Goal: Task Accomplishment & Management: Complete application form

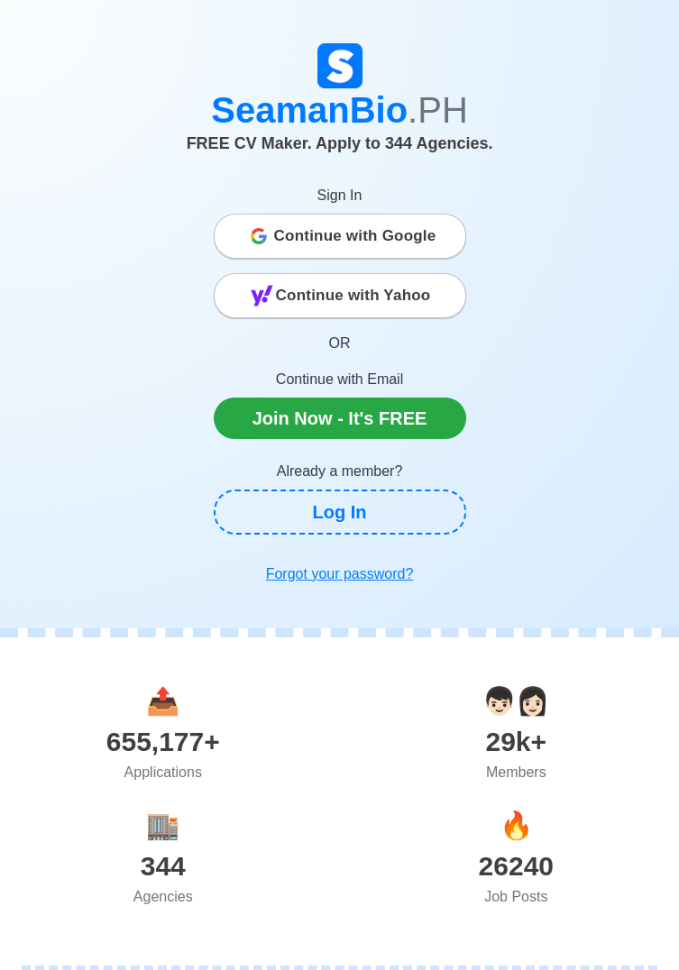
click at [261, 238] on icon at bounding box center [259, 236] width 16 height 16
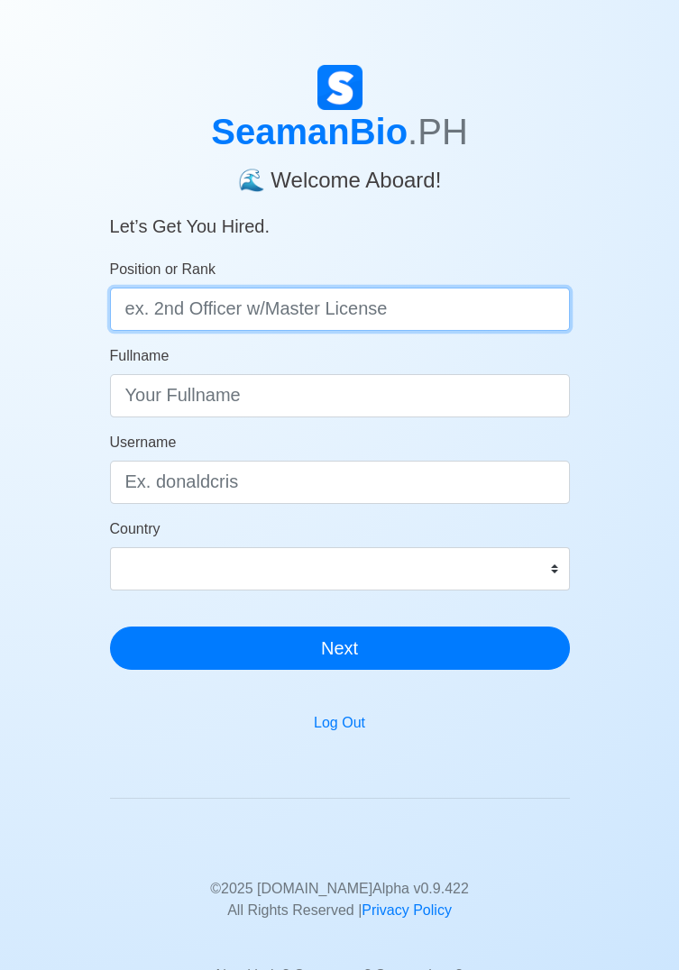
click at [152, 313] on input "Position or Rank" at bounding box center [340, 309] width 460 height 43
type input "DECK CADET"
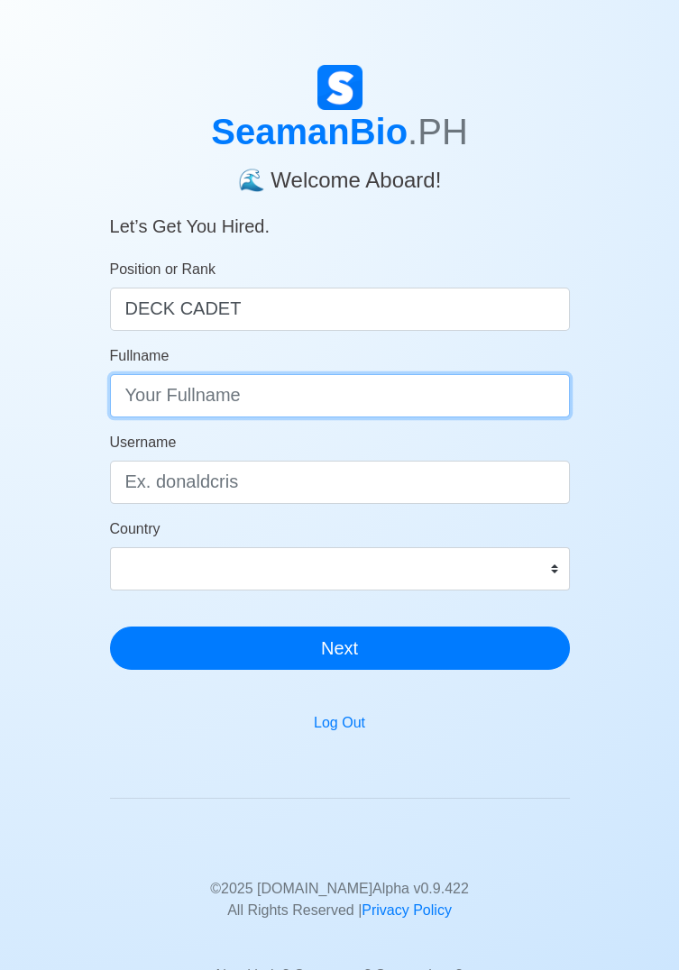
click at [151, 386] on input "Fullname" at bounding box center [340, 395] width 460 height 43
type input "Virgilio B. Payno Jr"
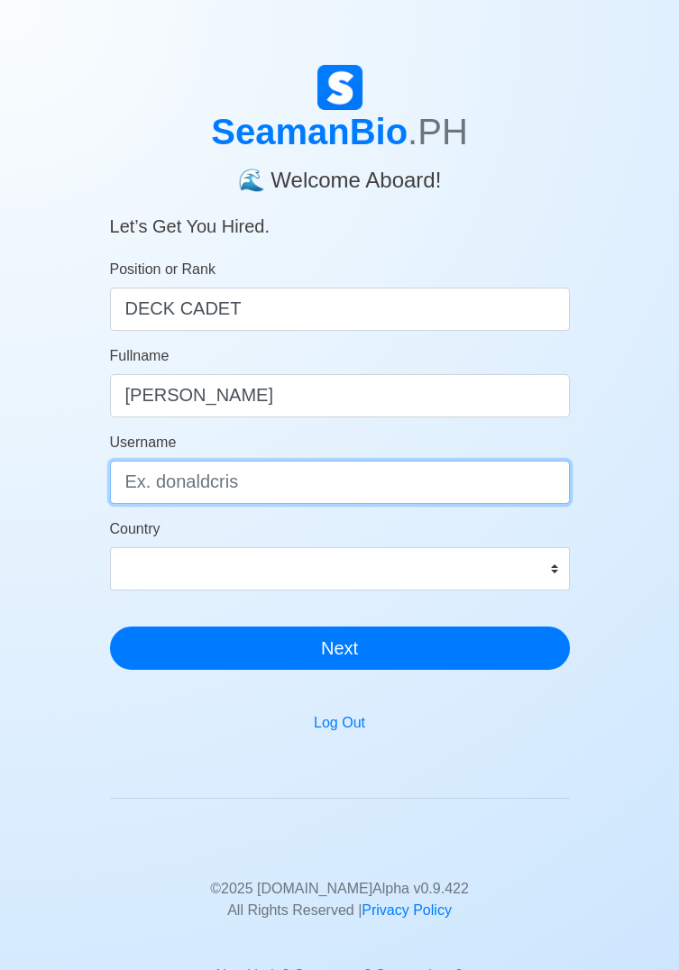
click at [151, 481] on input "Username" at bounding box center [340, 482] width 460 height 43
type input "Lio"
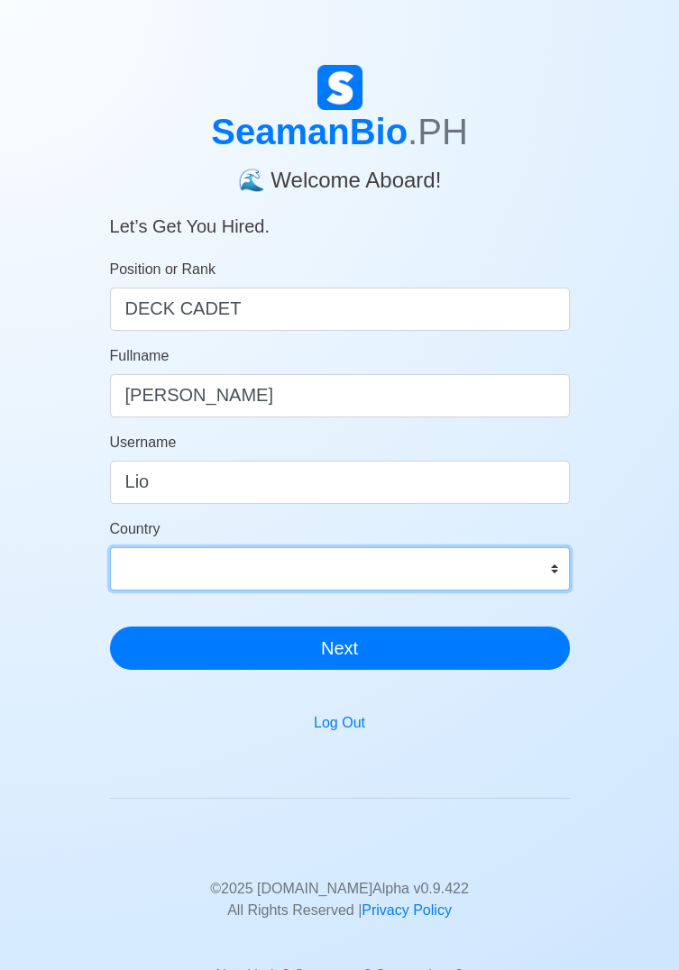
click at [132, 558] on select "Afghanistan Åland Islands Albania Algeria American Samoa Andorra Angola Anguill…" at bounding box center [340, 568] width 460 height 43
select select "PH"
click at [110, 547] on select "Afghanistan Åland Islands Albania Algeria American Samoa Andorra Angola Anguill…" at bounding box center [340, 568] width 460 height 43
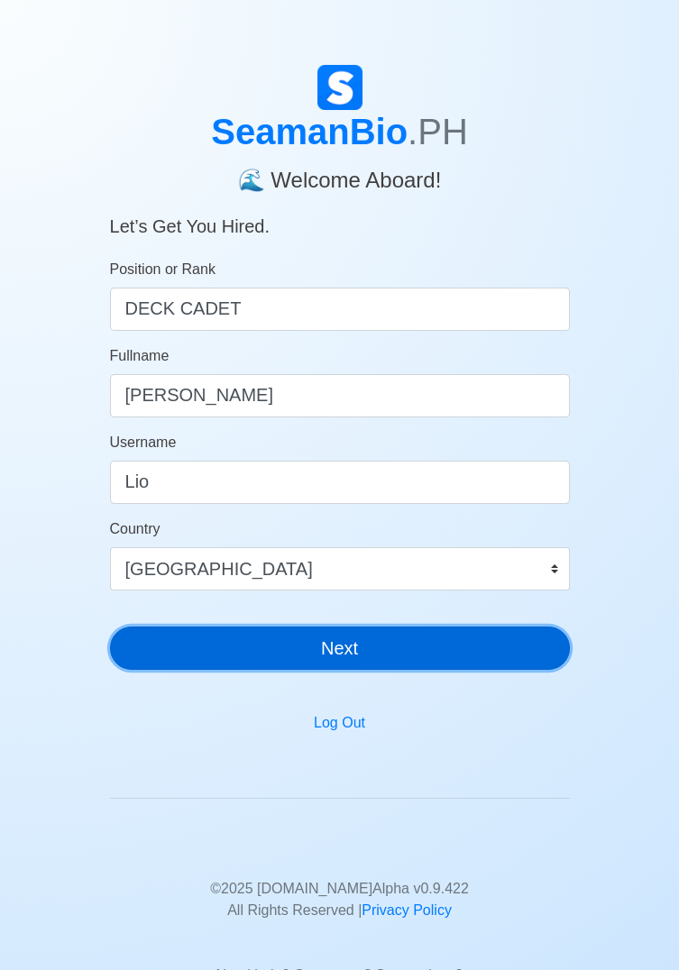
click at [471, 640] on button "Next" at bounding box center [340, 648] width 460 height 43
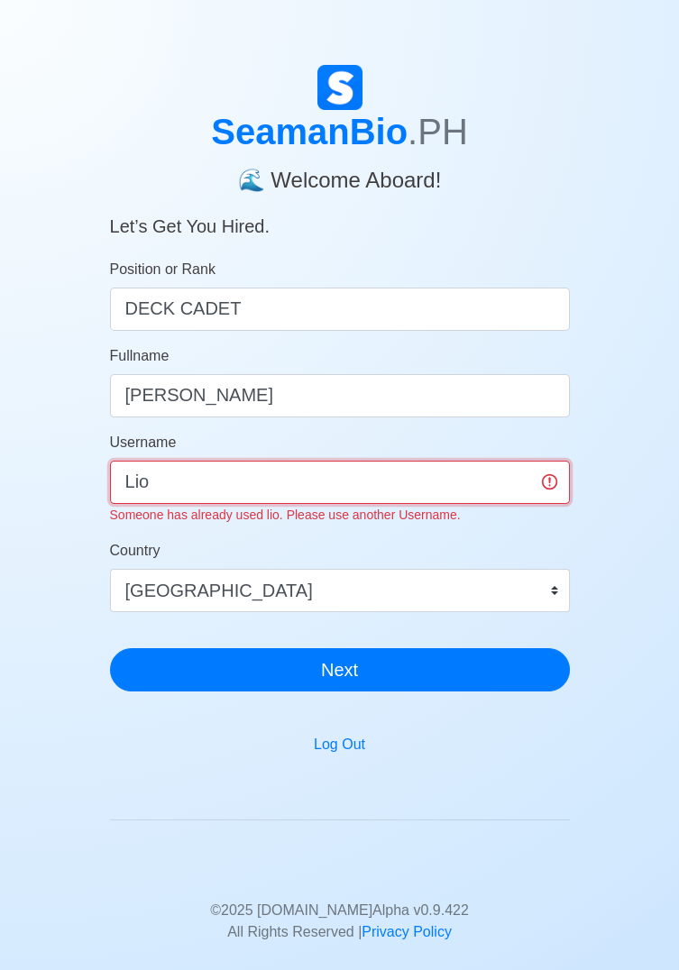
click at [497, 474] on input "Lio" at bounding box center [340, 482] width 460 height 43
type input "L"
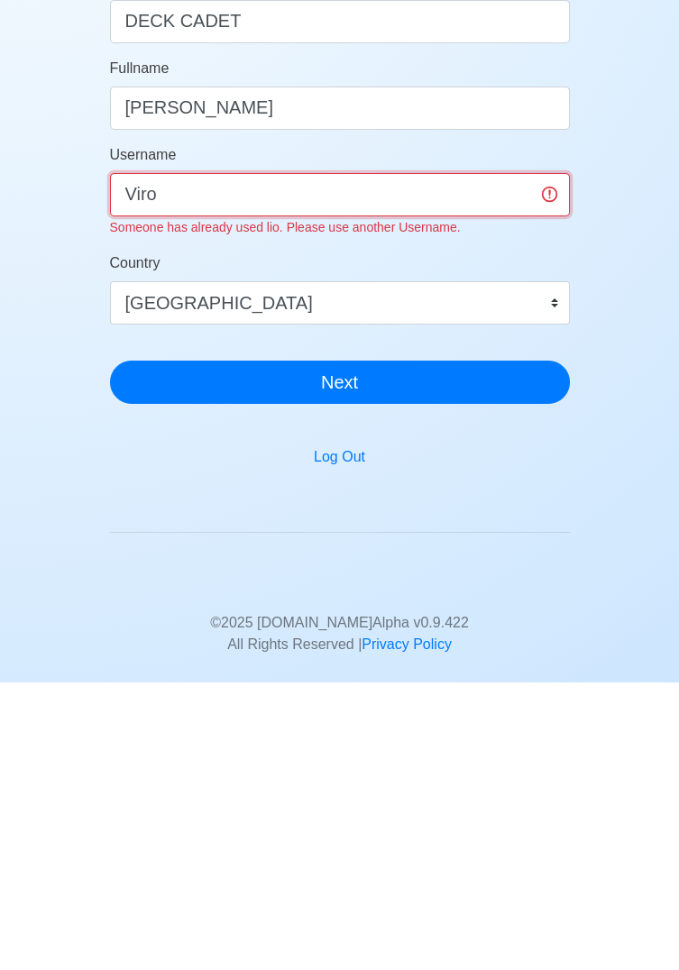
type input "Viro"
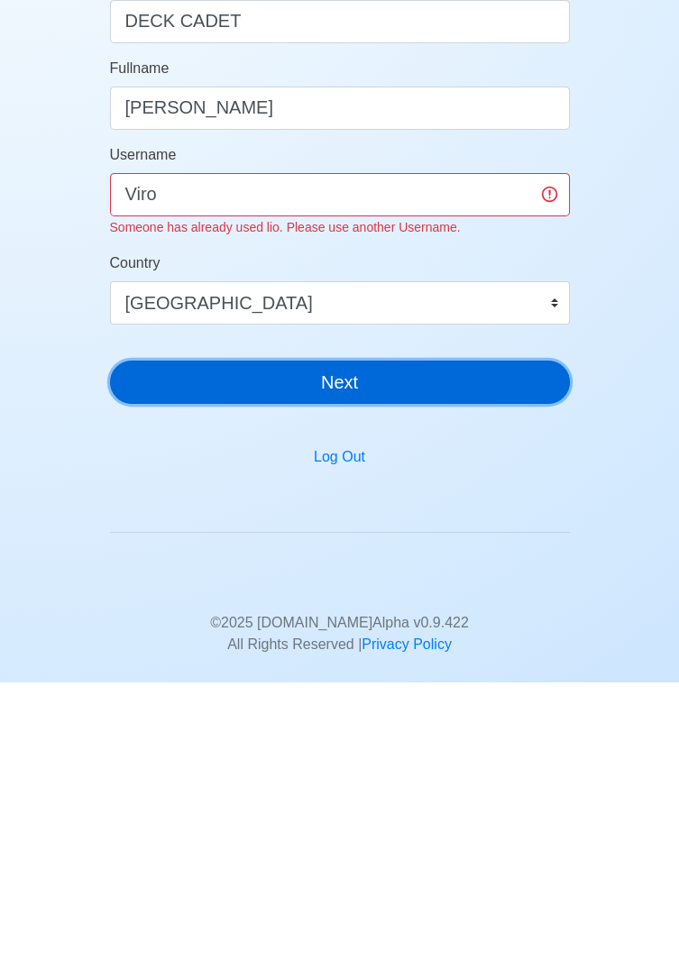
click at [506, 676] on div "SeamanBio .PH 🌊 Welcome Aboard! Let’s Get You Hired. Position or Rank DECK CADE…" at bounding box center [340, 385] width 460 height 641
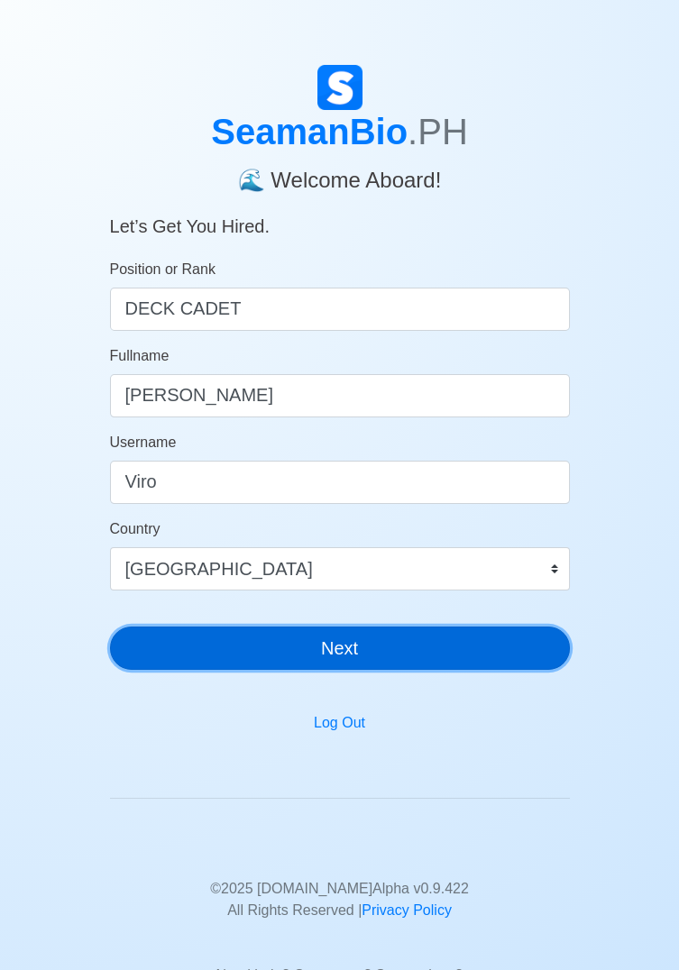
click at [140, 650] on button "Next" at bounding box center [340, 648] width 460 height 43
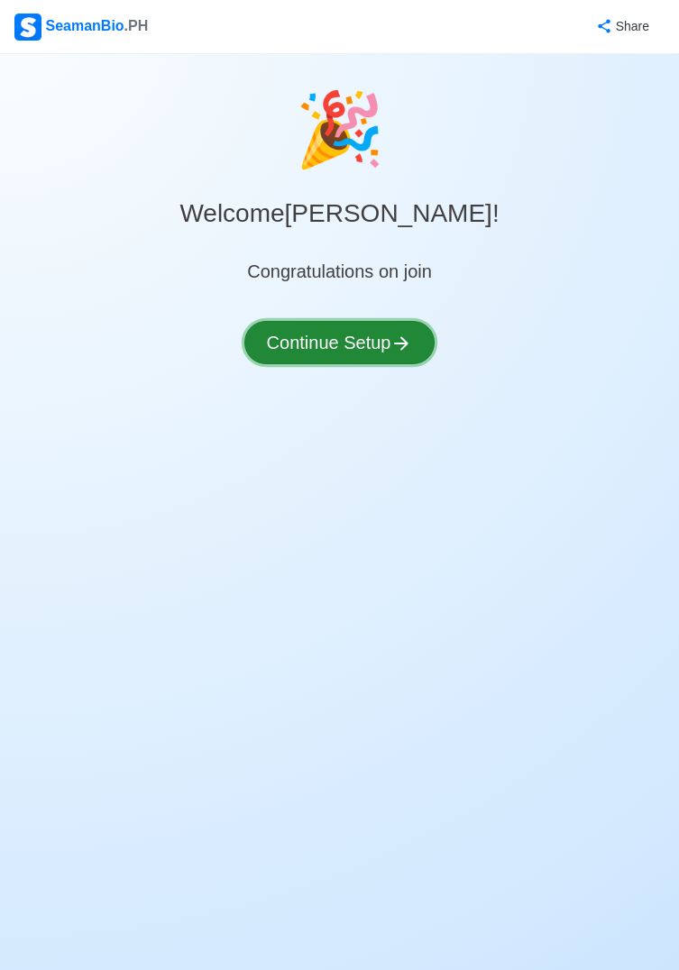
click at [270, 343] on button "Continue Setup" at bounding box center [339, 342] width 191 height 43
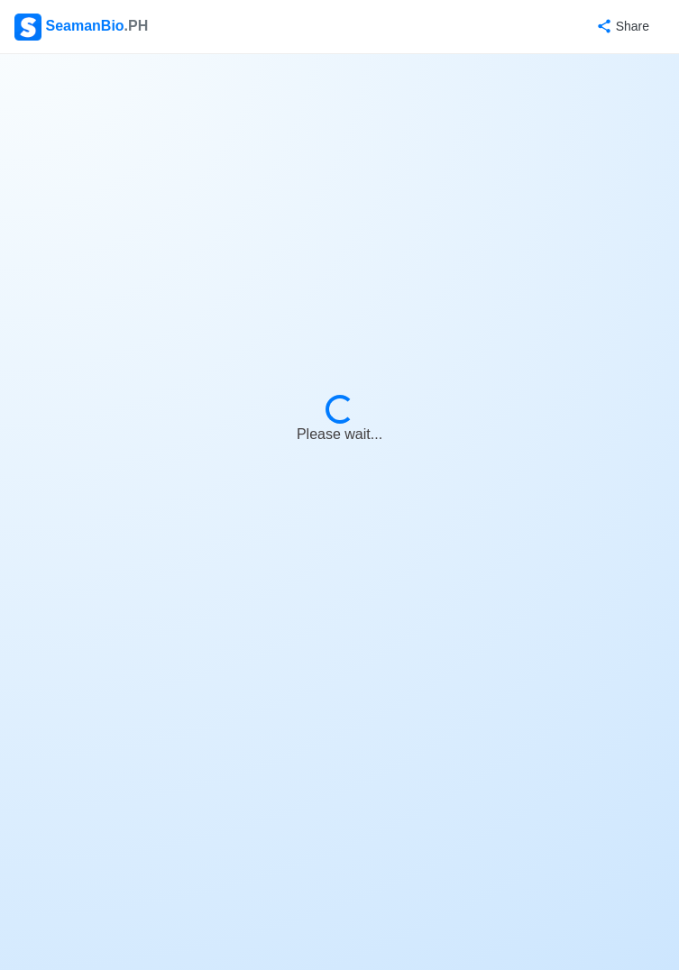
select select "Visible for Hiring"
select select "PH"
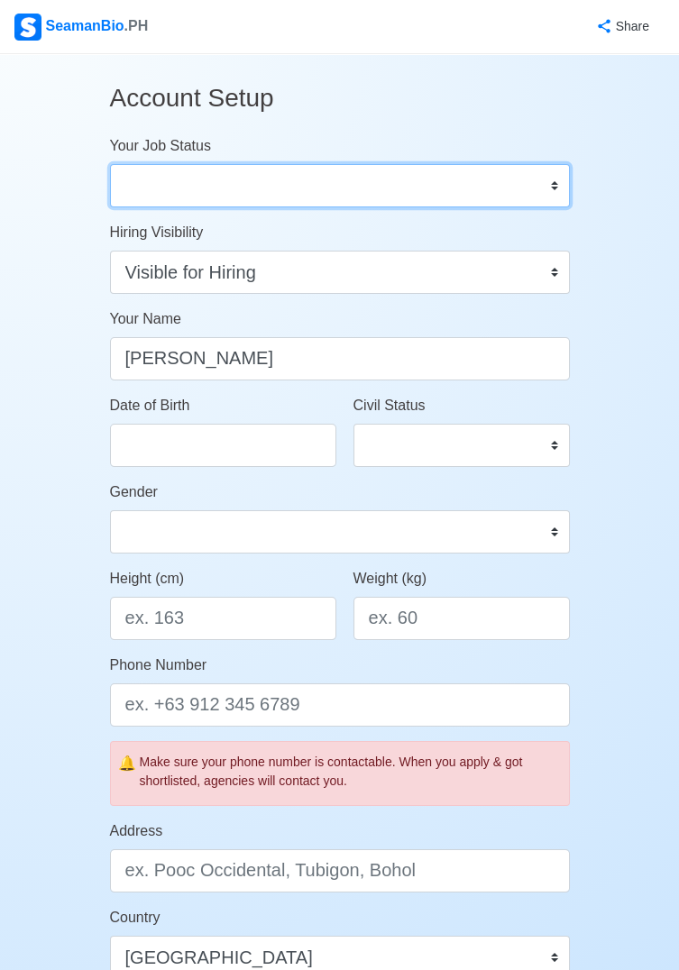
click at [528, 188] on select "Onboard Actively Looking for Job Not Looking for Job" at bounding box center [340, 185] width 460 height 43
select select "Actively Looking for Job"
click at [110, 164] on select "Onboard Actively Looking for Job Not Looking for Job" at bounding box center [340, 185] width 460 height 43
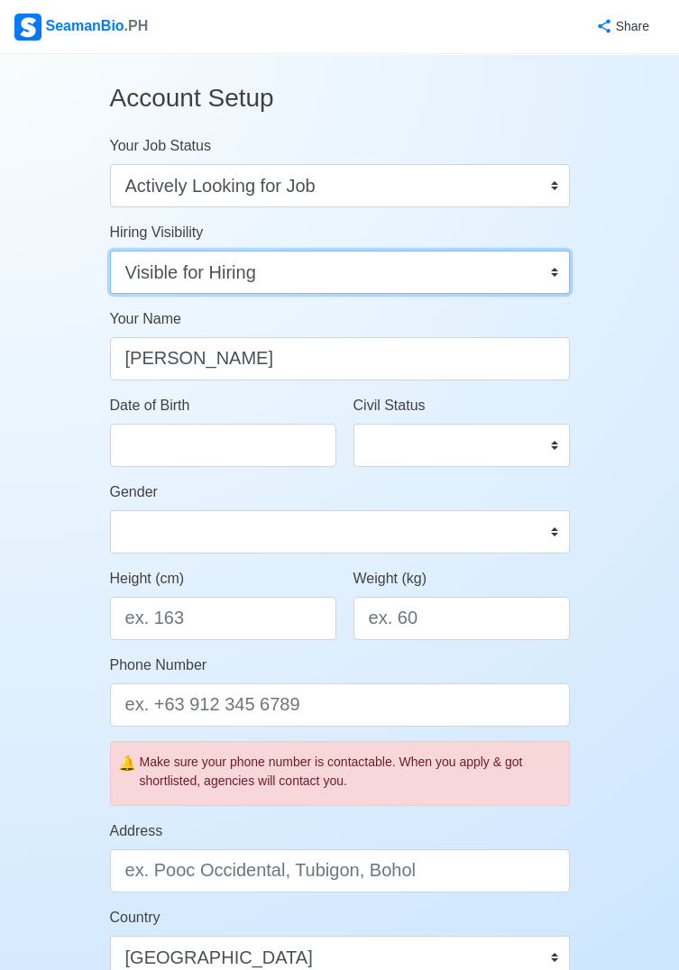
click at [543, 277] on select "Visible for Hiring Not Visible for Hiring" at bounding box center [340, 272] width 460 height 43
click at [110, 251] on select "Visible for Hiring Not Visible for Hiring" at bounding box center [340, 272] width 460 height 43
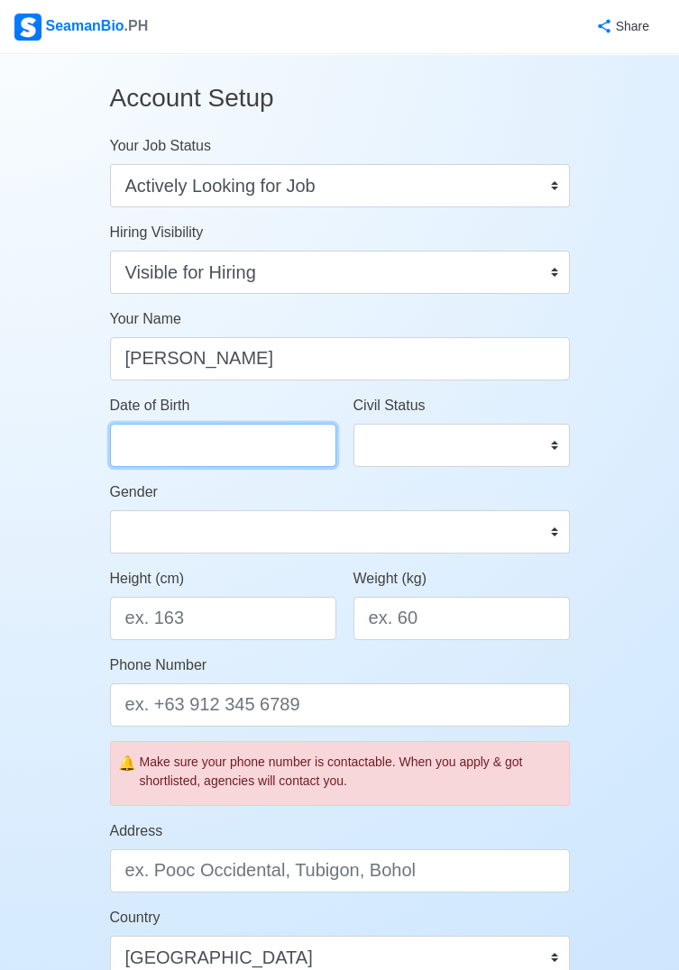
click at [178, 452] on input "Date of Birth" at bounding box center [223, 445] width 226 height 43
select select "****"
select select "******"
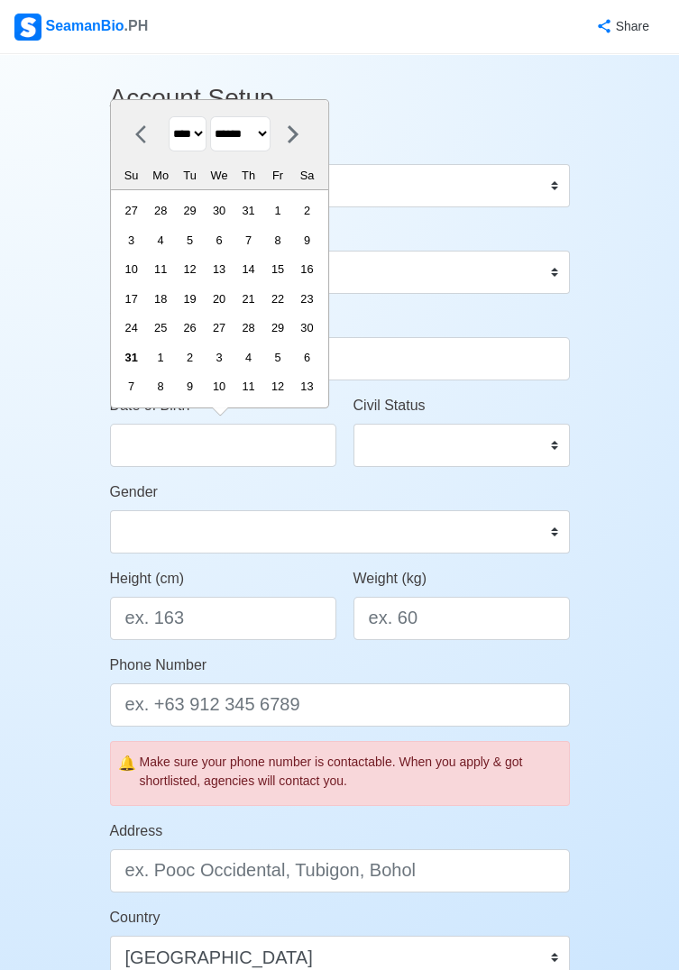
click at [181, 133] on select "**** **** **** **** **** **** **** **** **** **** **** **** **** **** **** ****…" at bounding box center [188, 133] width 38 height 35
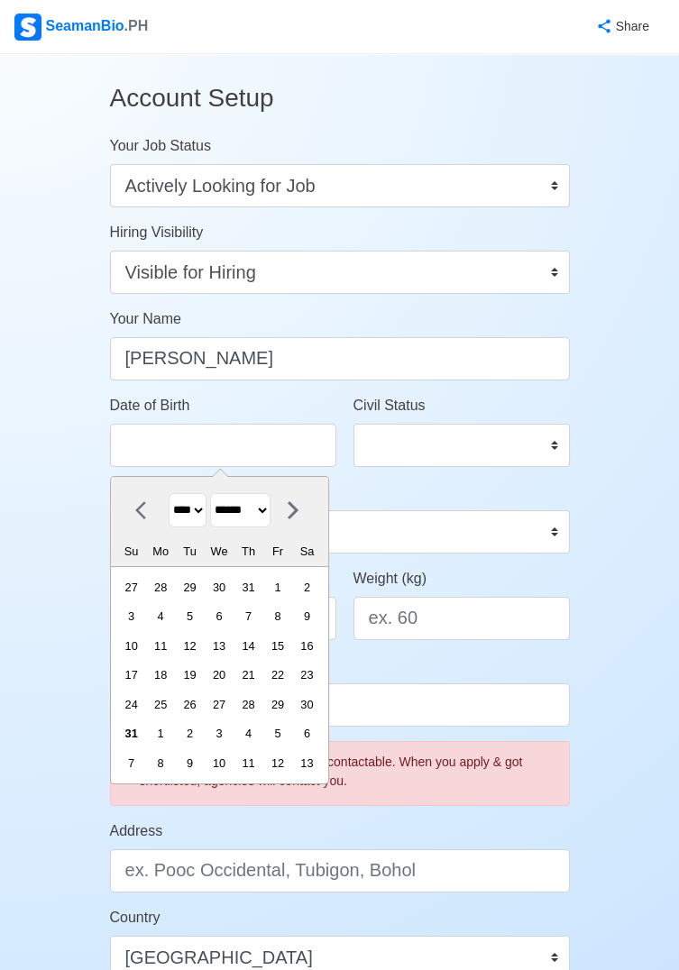
select select "****"
click at [169, 493] on select "**** **** **** **** **** **** **** **** **** **** **** **** **** **** **** ****…" at bounding box center [188, 510] width 38 height 35
click at [233, 505] on select "******* ******** ***** ***** *** **** **** ****** ********* ******* ******** **…" at bounding box center [240, 510] width 60 height 35
select select "********"
click at [217, 493] on select "******* ******** ***** ***** *** **** **** ****** ********* ******* ******** **…" at bounding box center [240, 510] width 60 height 35
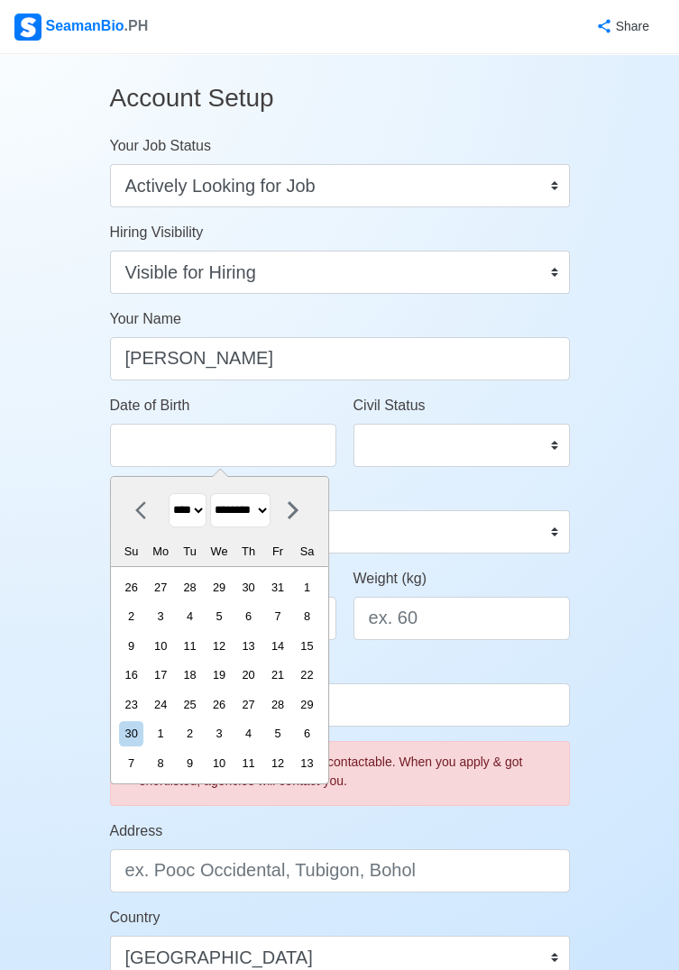
click at [289, 668] on div "21" at bounding box center [277, 675] width 24 height 24
type input "11/21/2003"
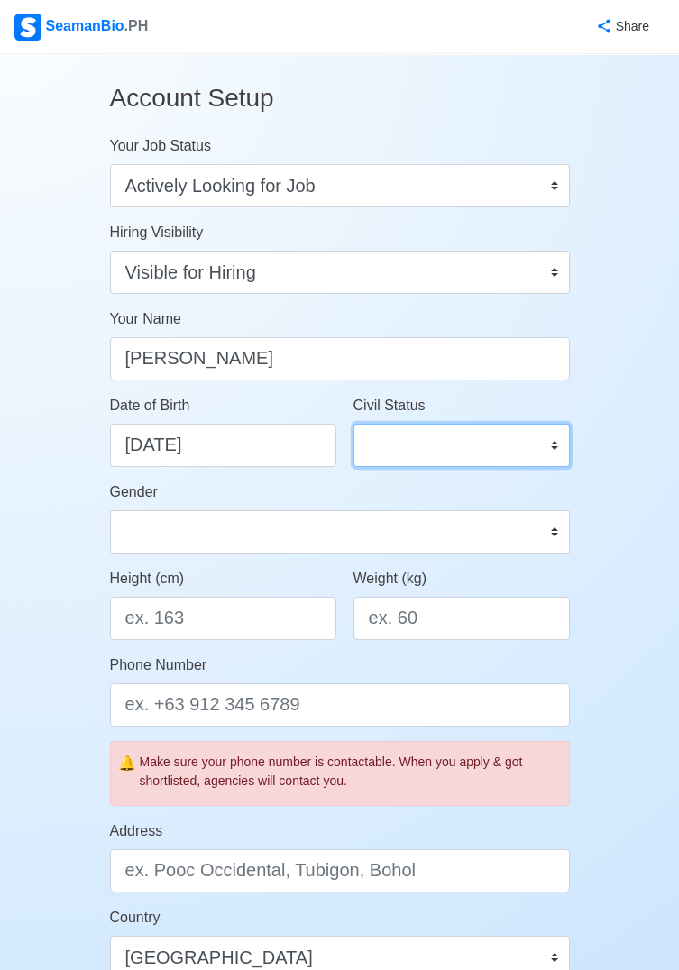
click at [517, 441] on select "Single Married Widowed Separated" at bounding box center [461, 445] width 216 height 43
select select "Single"
click at [353, 424] on select "Single Married Widowed Separated" at bounding box center [461, 445] width 216 height 43
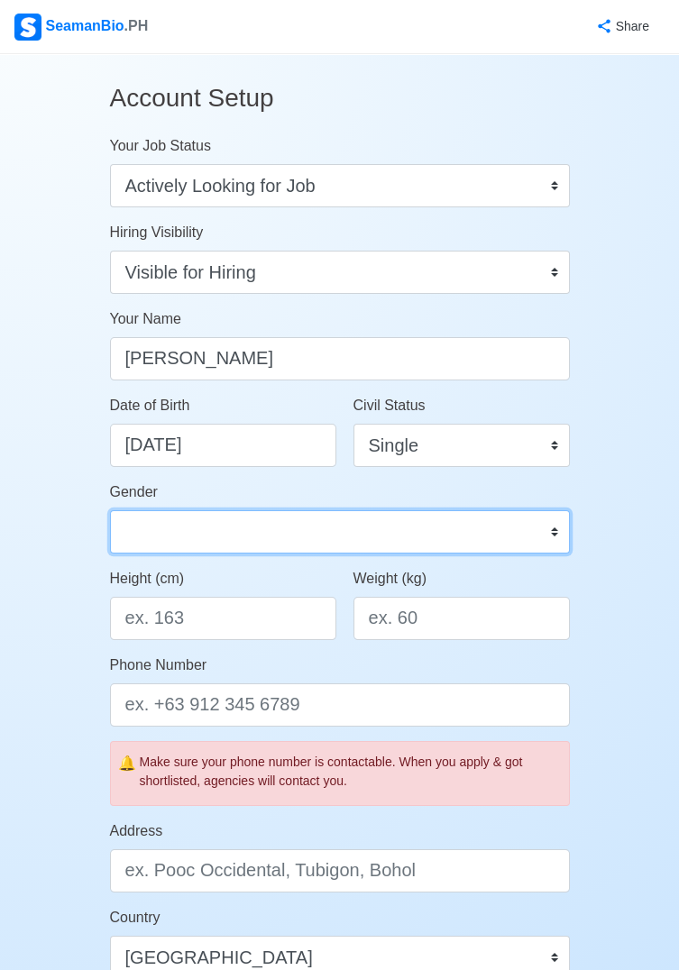
click at [165, 515] on select "Male Female" at bounding box center [340, 531] width 460 height 43
select select "Male"
click at [110, 510] on select "Male Female" at bounding box center [340, 531] width 460 height 43
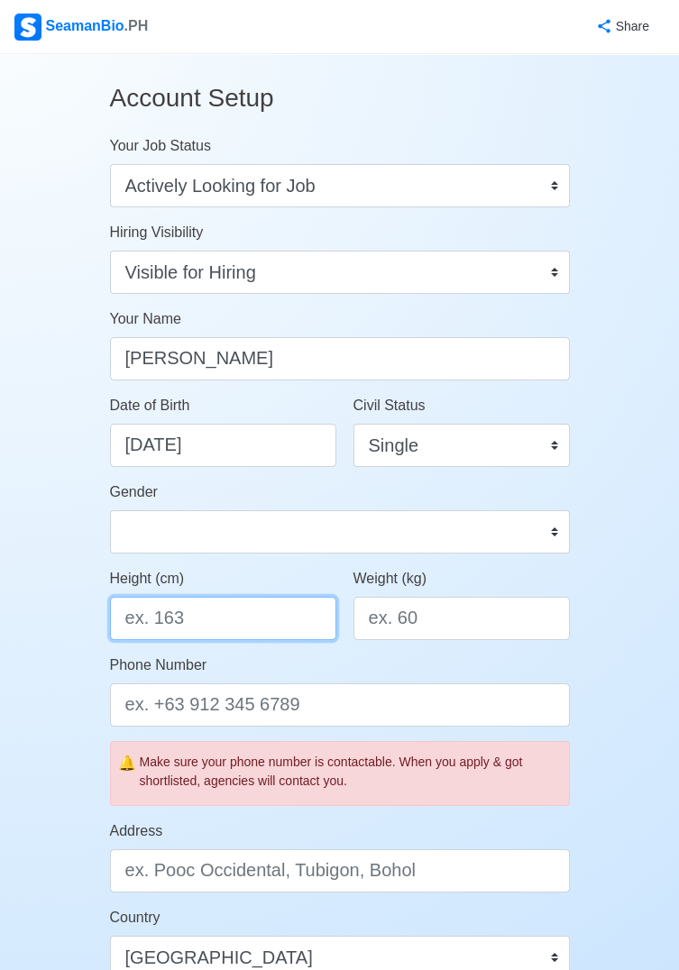
click at [171, 610] on input "Height (cm)" at bounding box center [223, 618] width 226 height 43
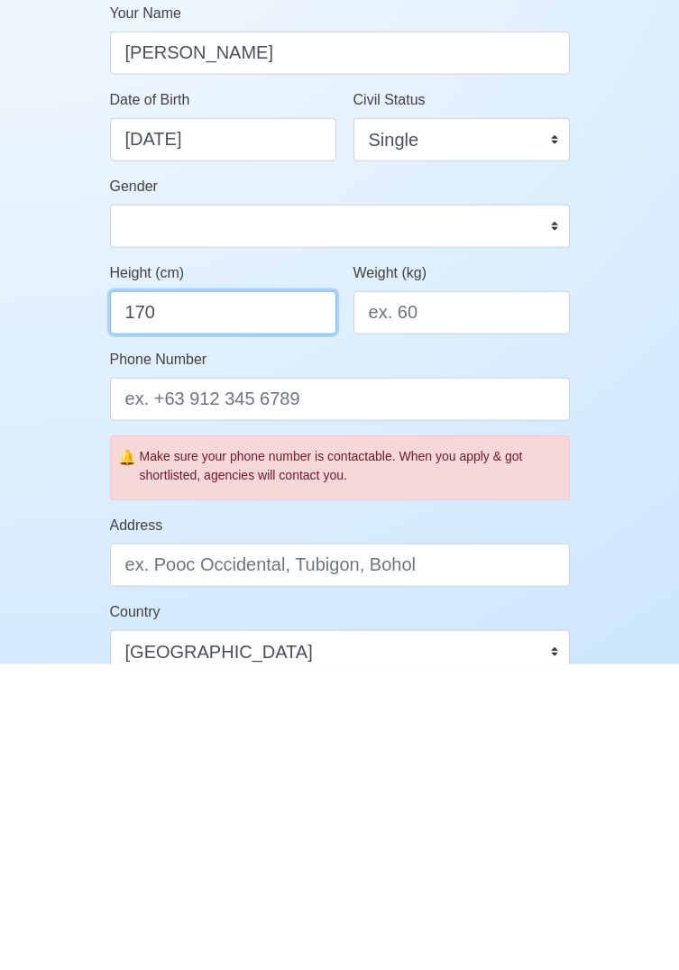
type input "170"
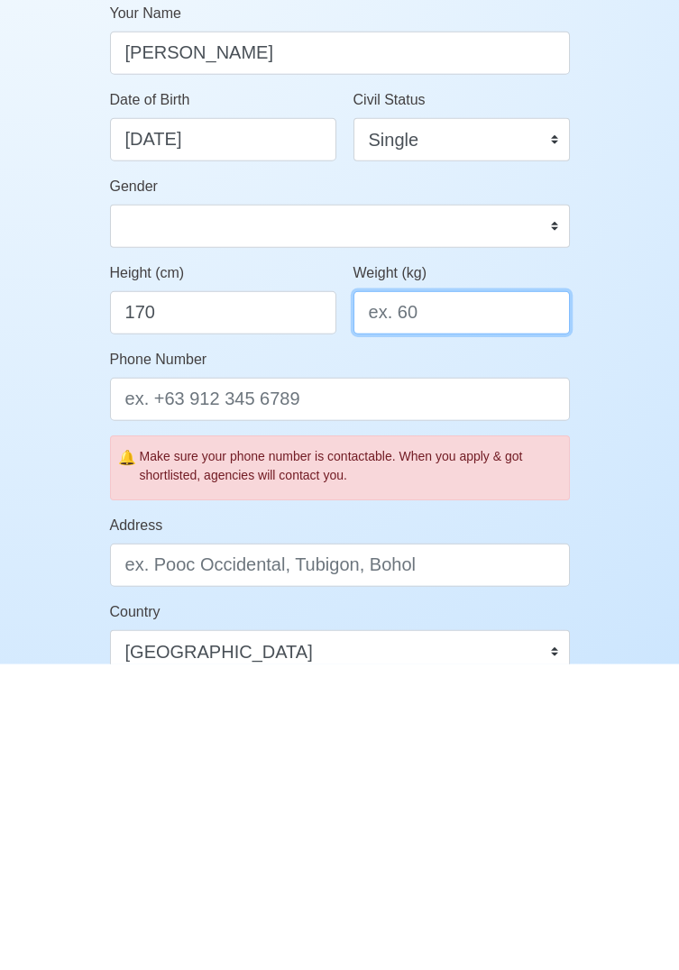
click at [490, 616] on input "Weight (kg)" at bounding box center [461, 618] width 216 height 43
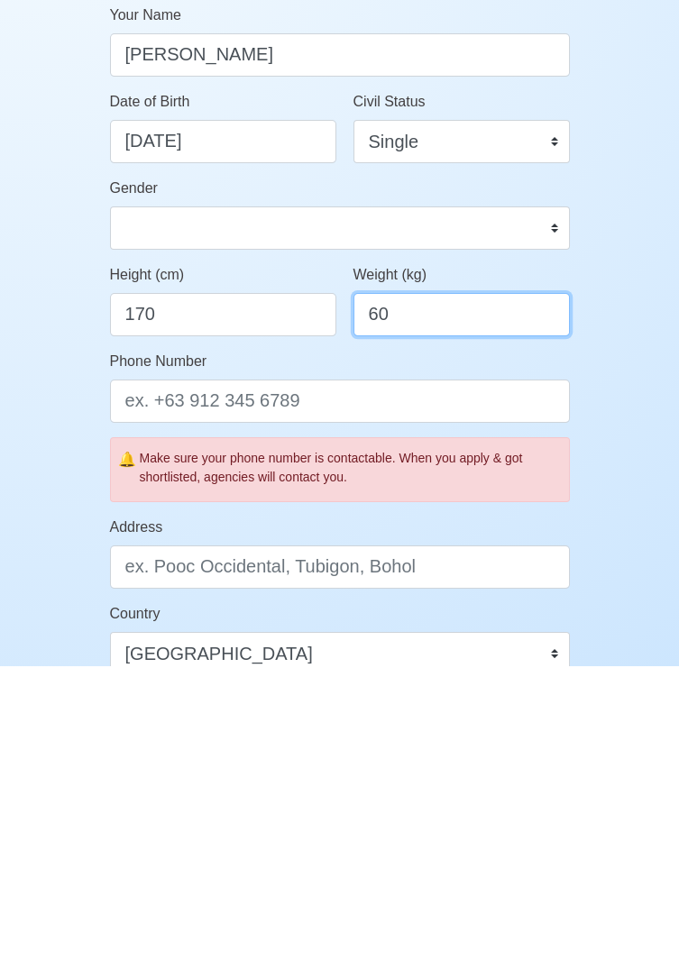
type input "60"
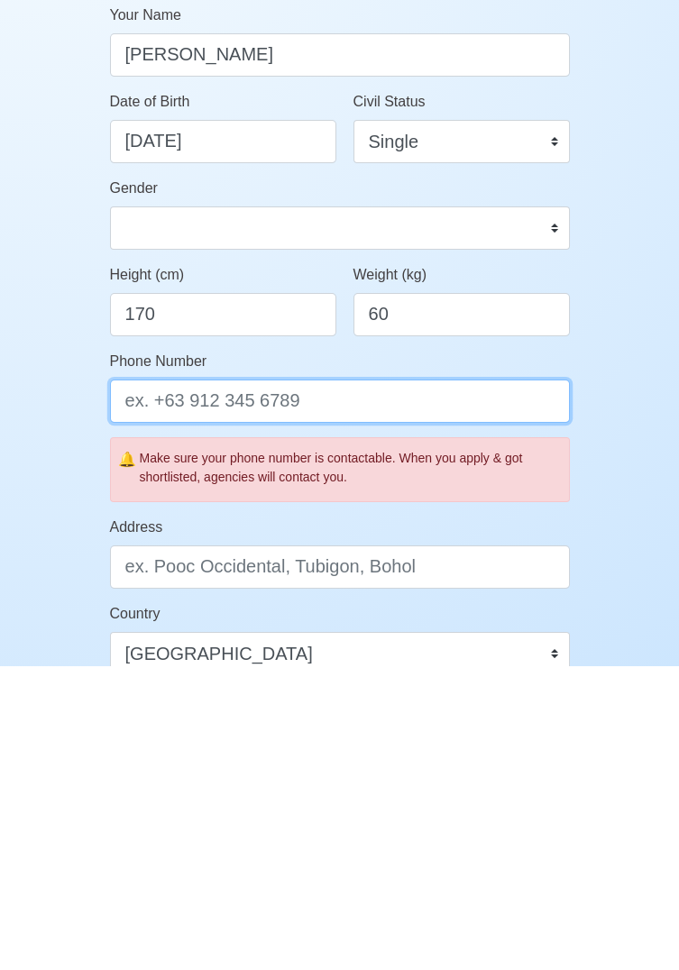
click at [166, 709] on input "Phone Number" at bounding box center [340, 704] width 460 height 43
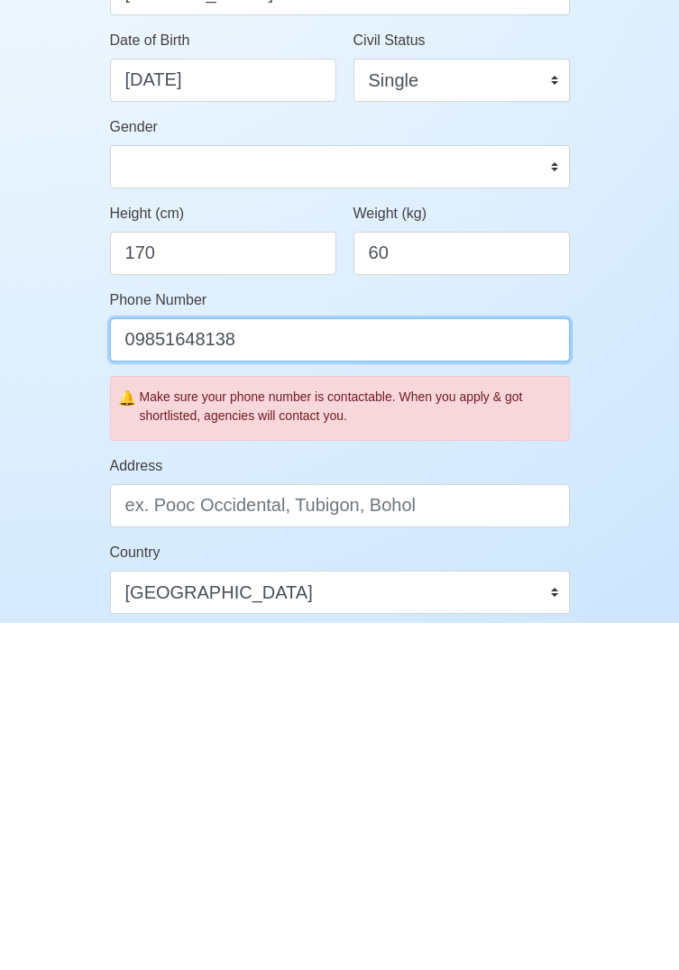
scroll to position [27, 0]
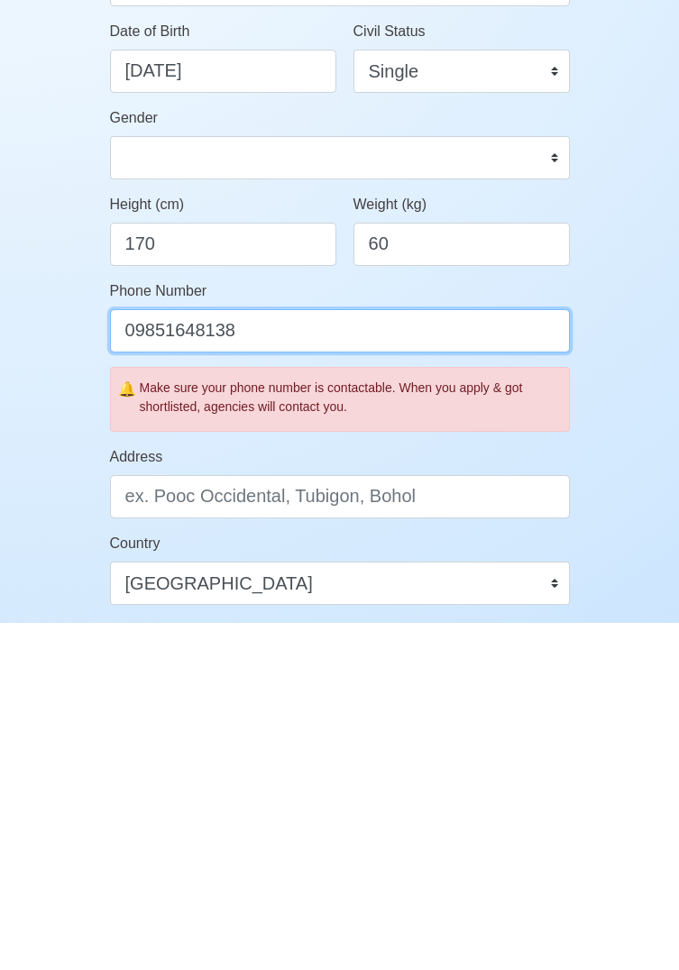
type input "09851648138"
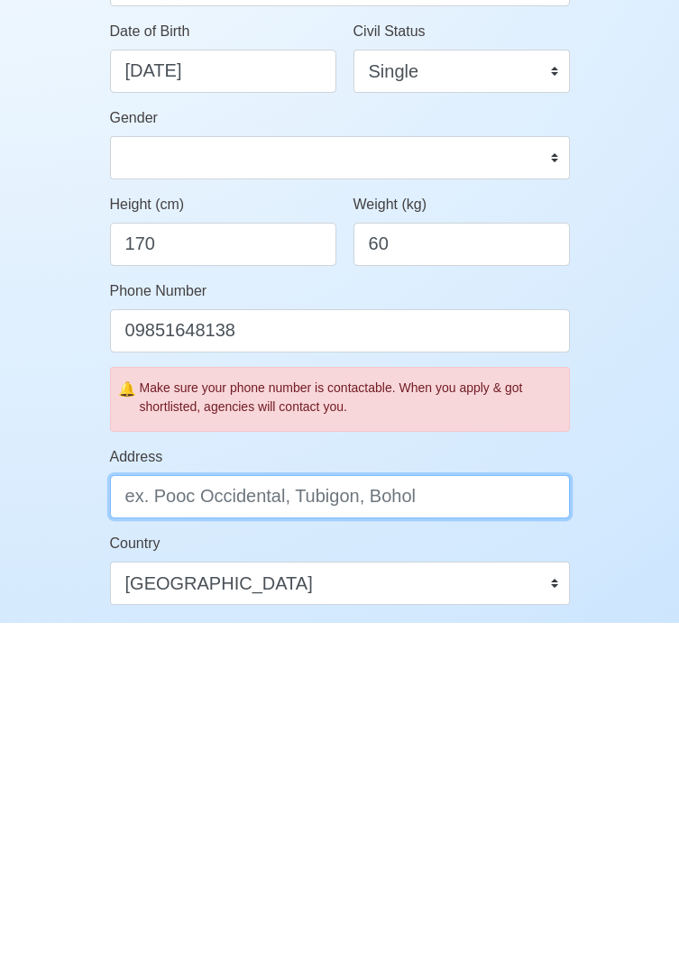
click at [467, 842] on input "Address" at bounding box center [340, 843] width 460 height 43
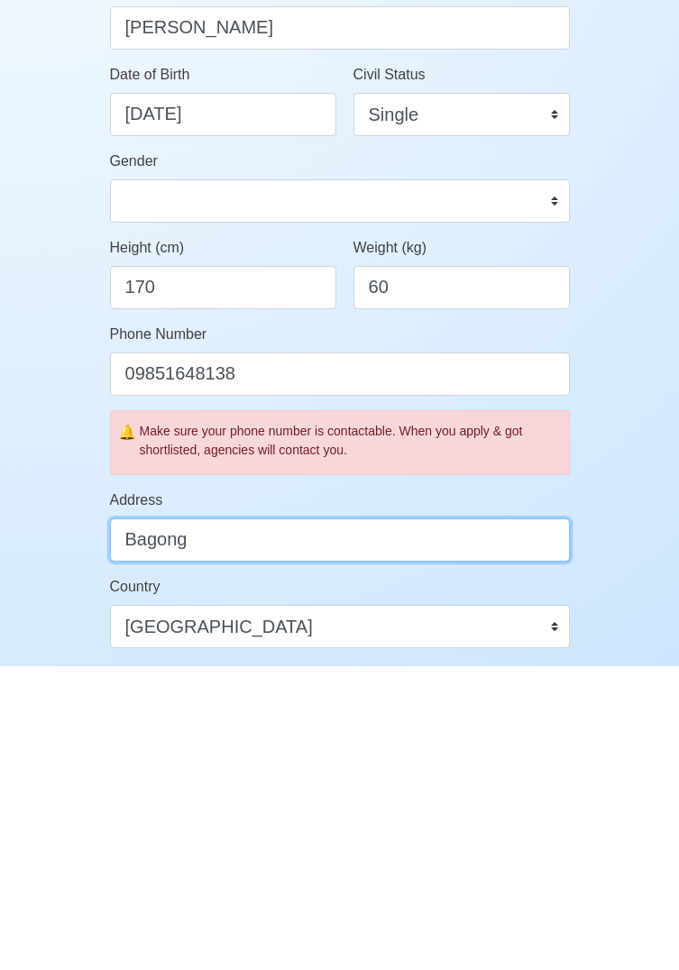
type input "Bagong"
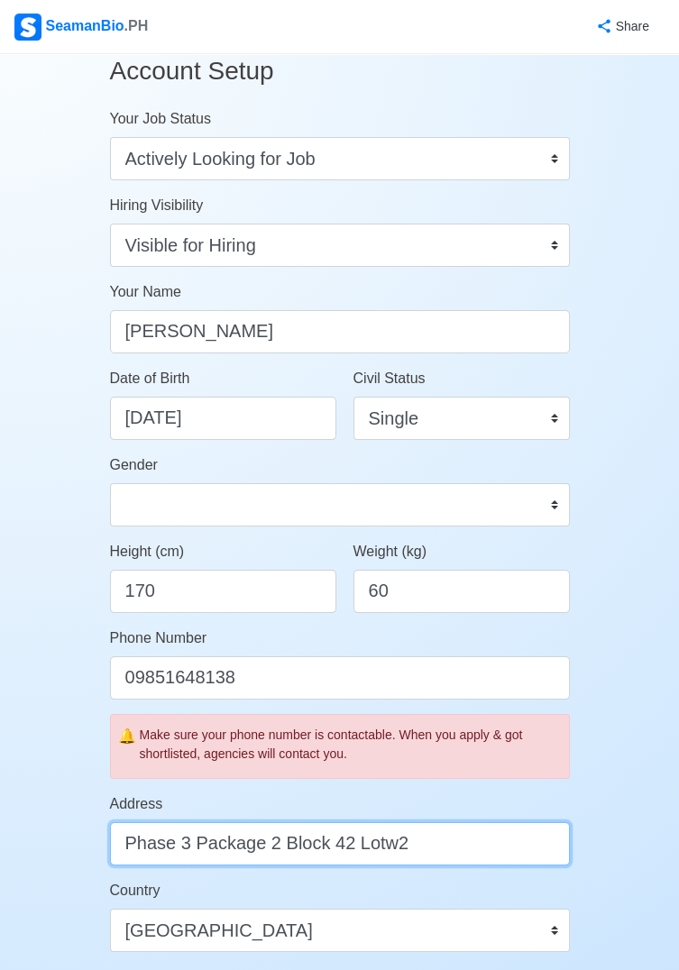
click at [508, 844] on input "Phase 3 Package 2 Block 42 Lotw2" at bounding box center [340, 843] width 460 height 43
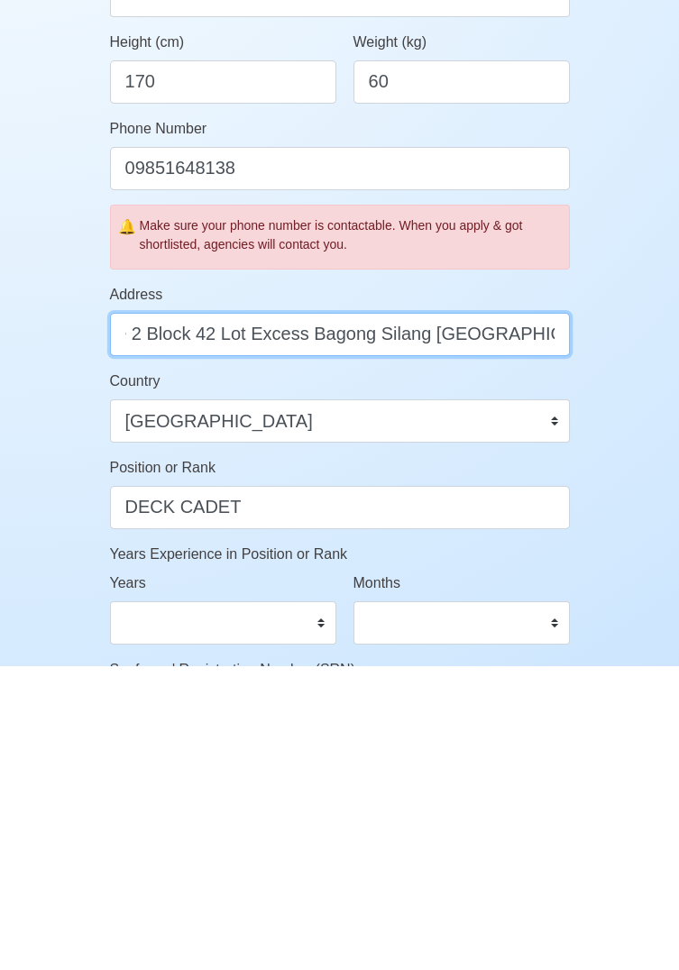
scroll to position [0, 149]
type input "Phase 3 Package 2 Block 42 Lot Excess Bagong Silang Caloocan City"
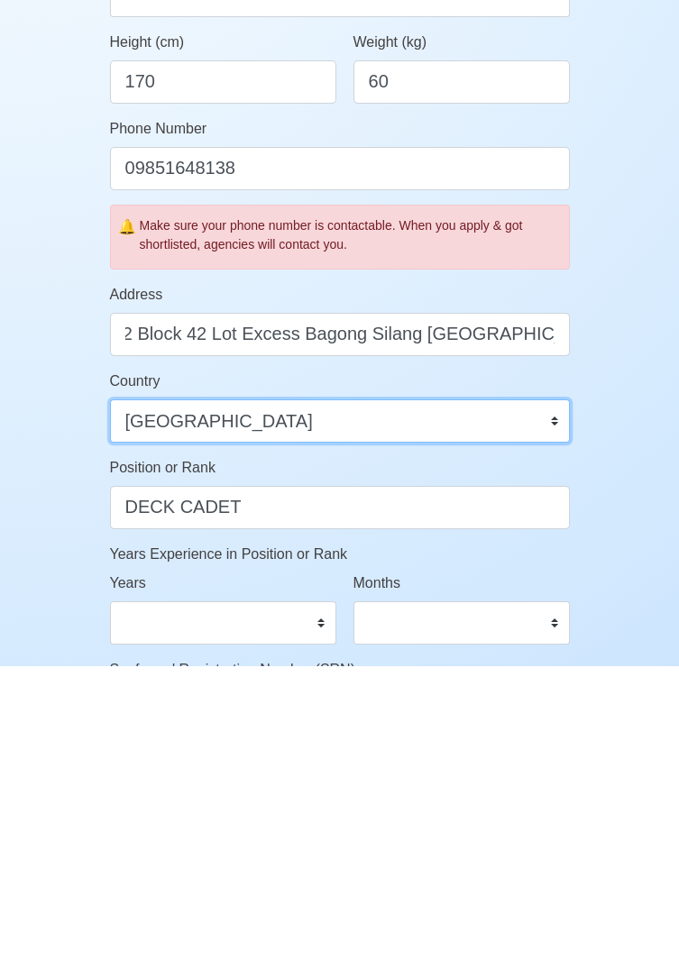
click at [473, 721] on select "Afghanistan Åland Islands Albania Algeria American Samoa Andorra Angola Anguill…" at bounding box center [340, 724] width 460 height 43
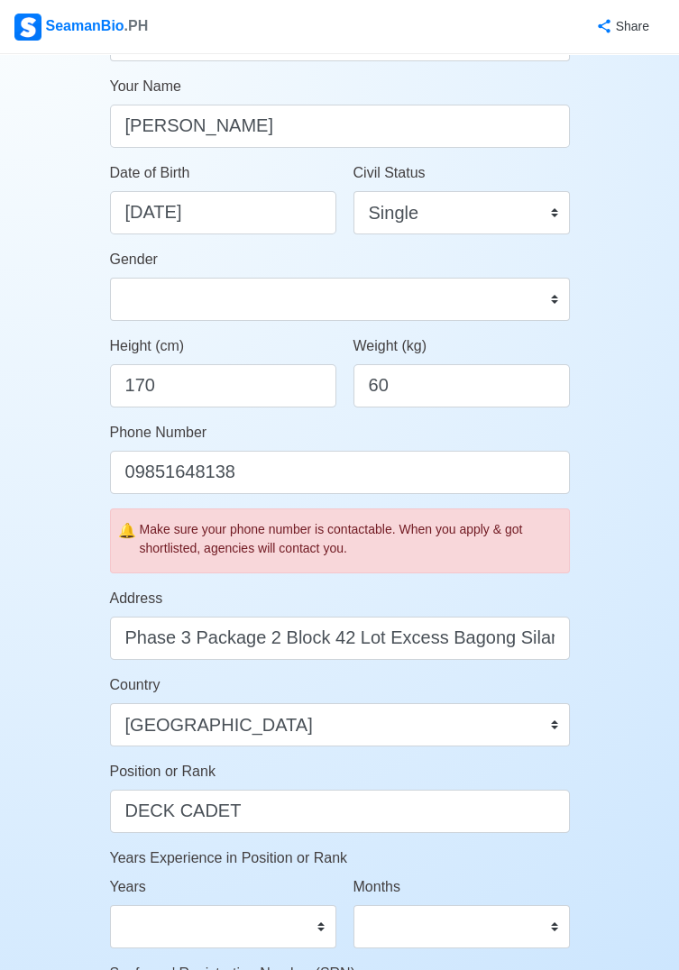
click at [663, 507] on div "Account Setup Your Job Status Onboard Actively Looking for Job Not Looking for …" at bounding box center [339, 611] width 679 height 1579
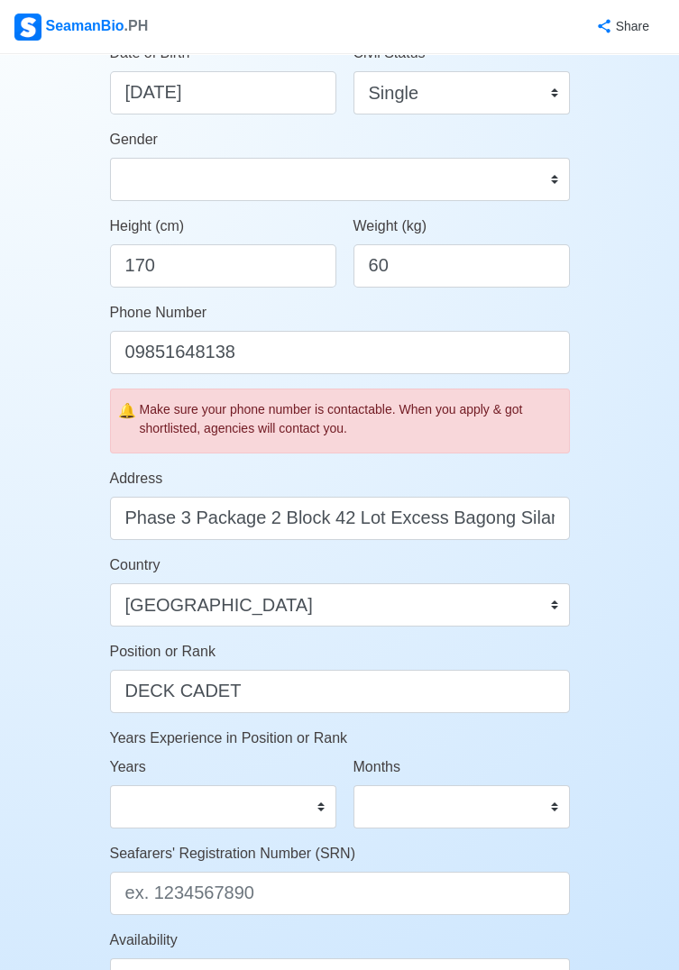
scroll to position [375, 0]
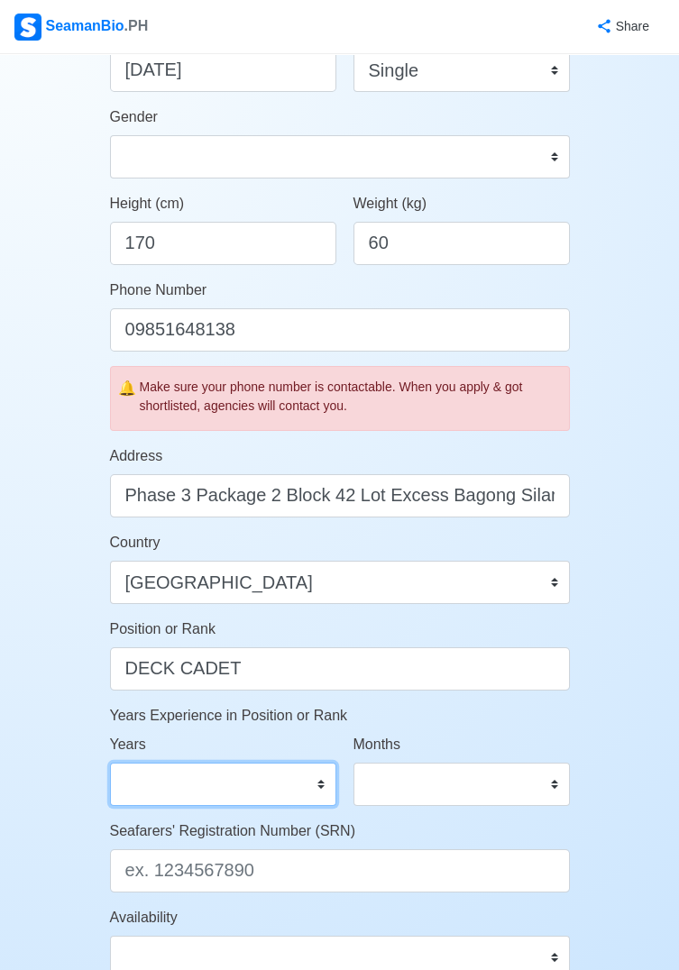
click at [151, 784] on select "0 1 2 3 4 5 6 7 8 9 10 11 12 13 14 15 16 17 18 19 20 21 22 23 24 25 26 27 28 29…" at bounding box center [223, 784] width 226 height 43
select select "0"
click at [110, 763] on select "0 1 2 3 4 5 6 7 8 9 10 11 12 13 14 15 16 17 18 19 20 21 22 23 24 25 26 27 28 29…" at bounding box center [223, 784] width 226 height 43
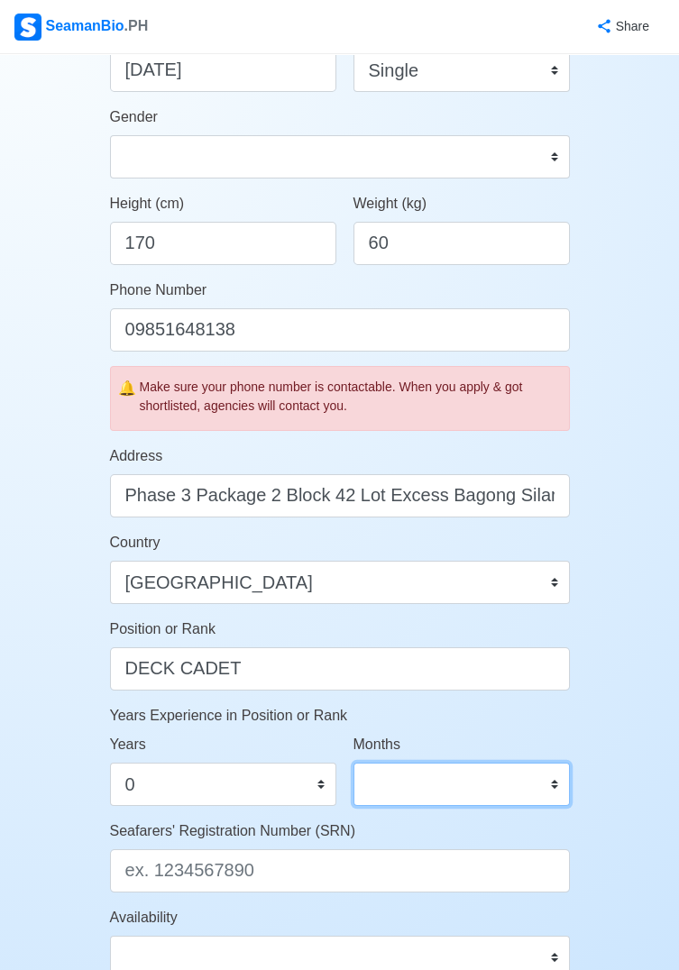
click at [517, 764] on select "0 1 2 3 4 5 6 7 8 9 10 11" at bounding box center [461, 784] width 216 height 43
select select "0"
click at [353, 763] on select "0 1 2 3 4 5 6 7 8 9 10 11" at bounding box center [461, 784] width 216 height 43
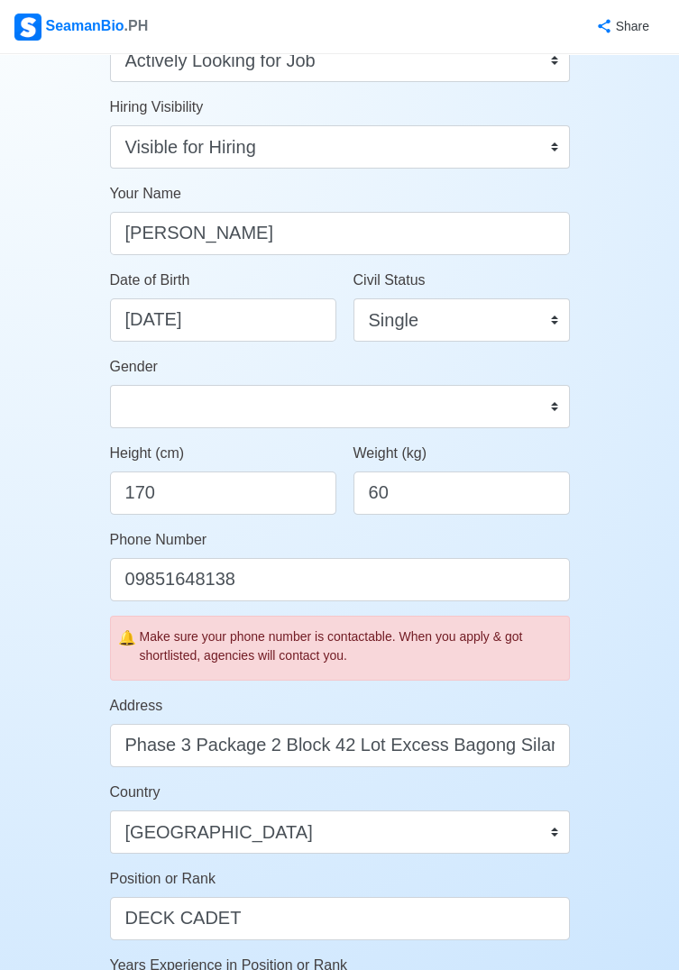
scroll to position [0, 0]
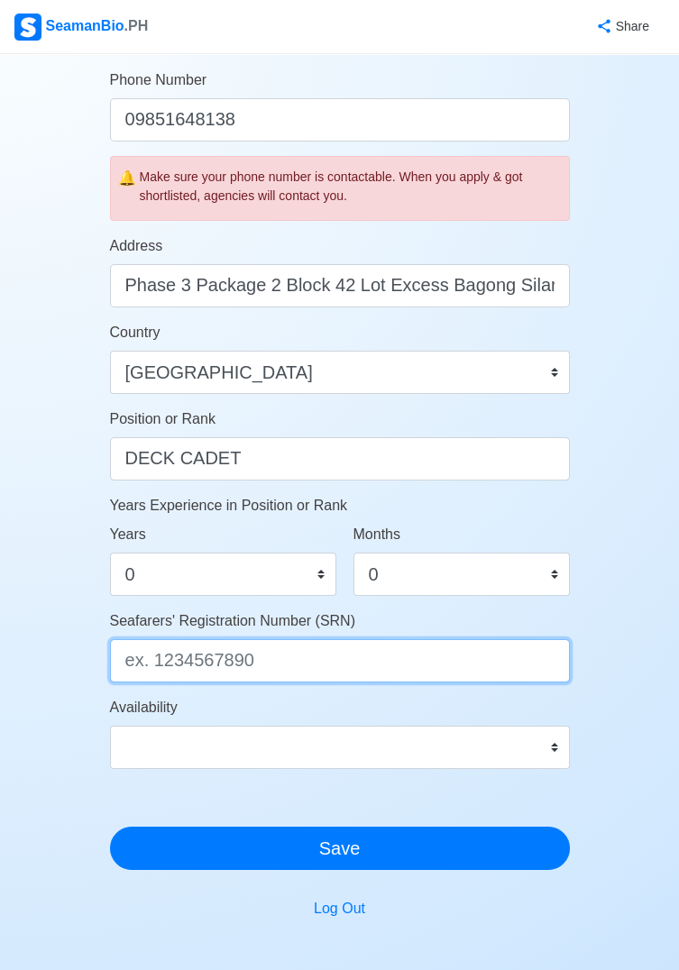
click at [534, 649] on input "Seafarers' Registration Number (SRN)" at bounding box center [340, 660] width 460 height 43
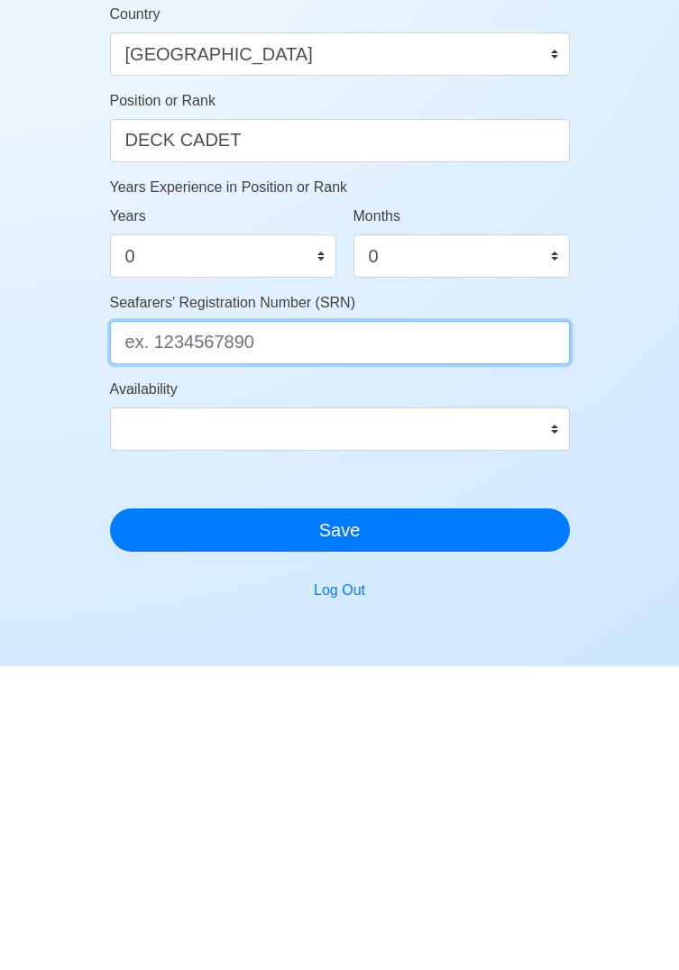
scroll to position [608, 0]
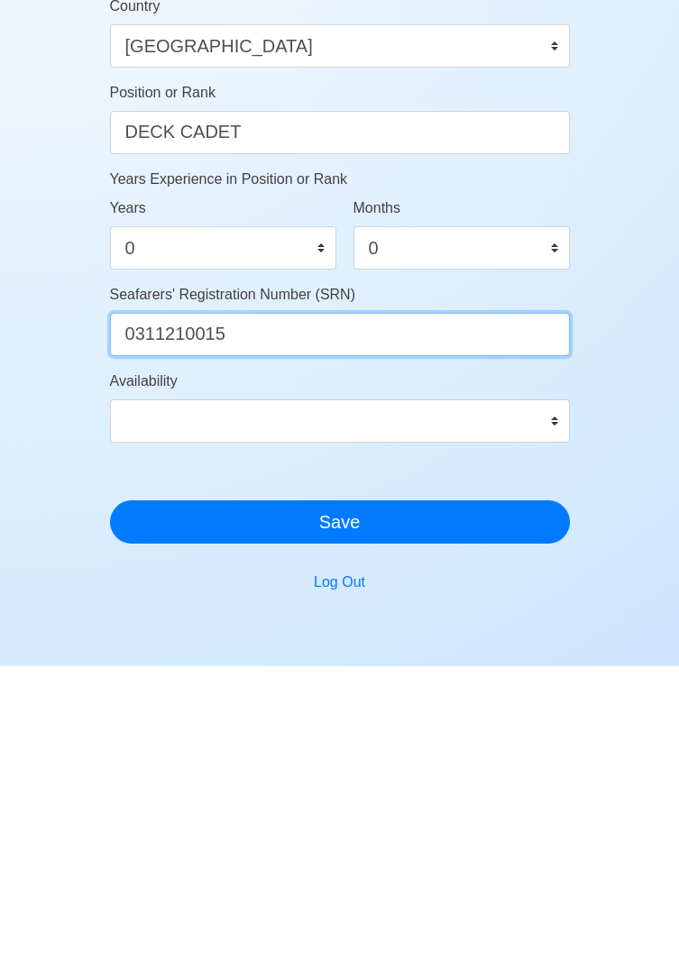
type input "0311210015"
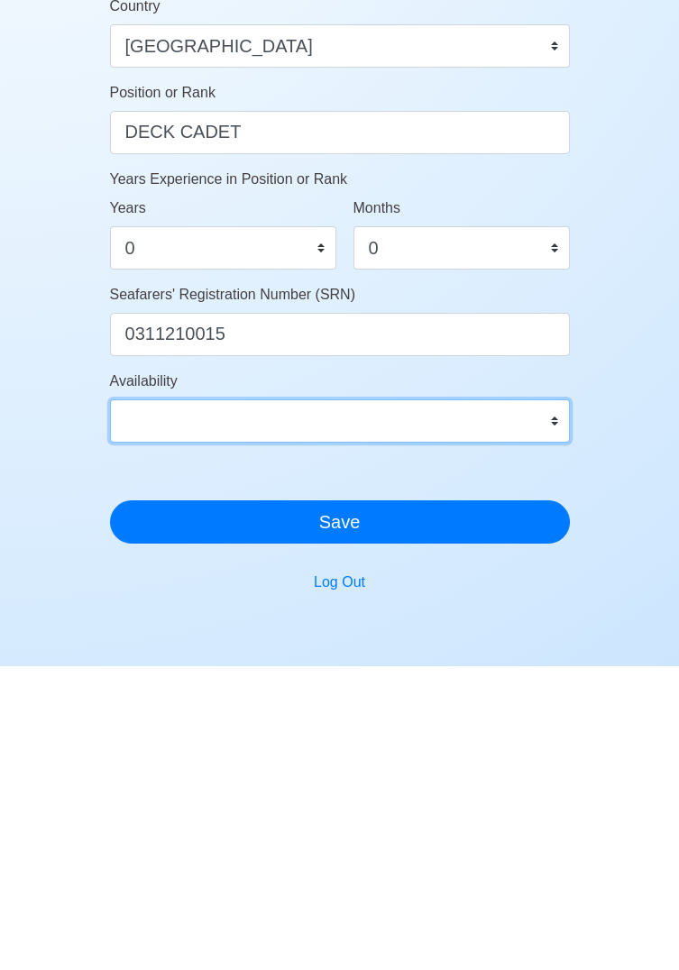
click at [132, 709] on select "Immediate Sep 2025 Oct 2025 Nov 2025 Dec 2025 Jan 2026 Feb 2026 Mar 2026 Apr 20…" at bounding box center [340, 724] width 460 height 43
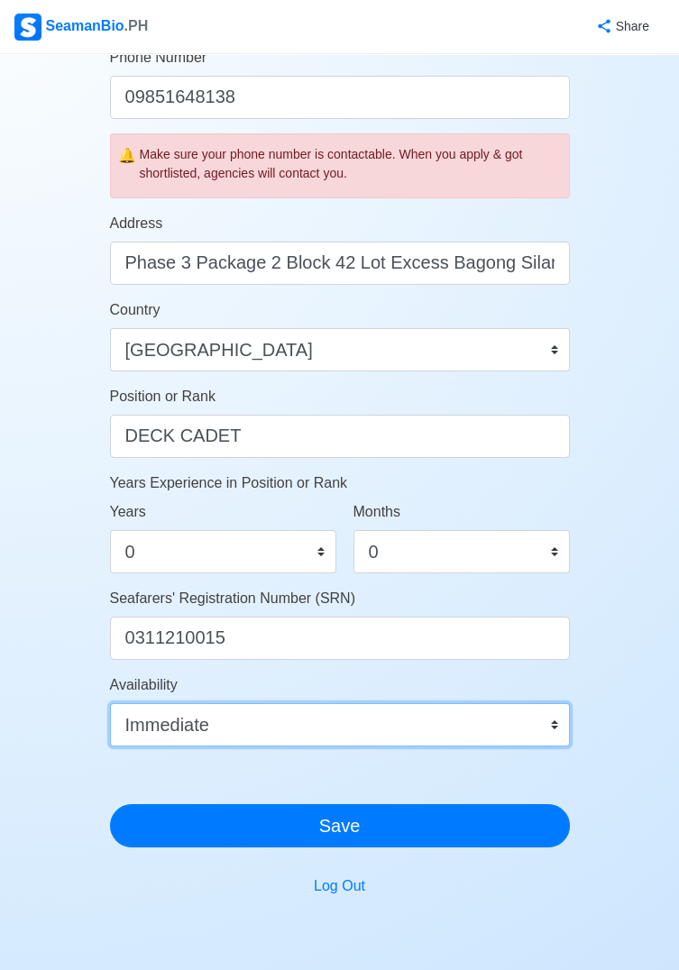
click at [110, 703] on select "Immediate Sep 2025 Oct 2025 Nov 2025 Dec 2025 Jan 2026 Feb 2026 Mar 2026 Apr 20…" at bounding box center [340, 724] width 460 height 43
click at [151, 722] on select "Immediate Sep 2025 Oct 2025 Nov 2025 Dec 2025 Jan 2026 Feb 2026 Mar 2026 Apr 20…" at bounding box center [340, 724] width 460 height 43
select select "1756656000000"
click at [110, 703] on select "Immediate Sep 2025 Oct 2025 Nov 2025 Dec 2025 Jan 2026 Feb 2026 Mar 2026 Apr 20…" at bounding box center [340, 724] width 460 height 43
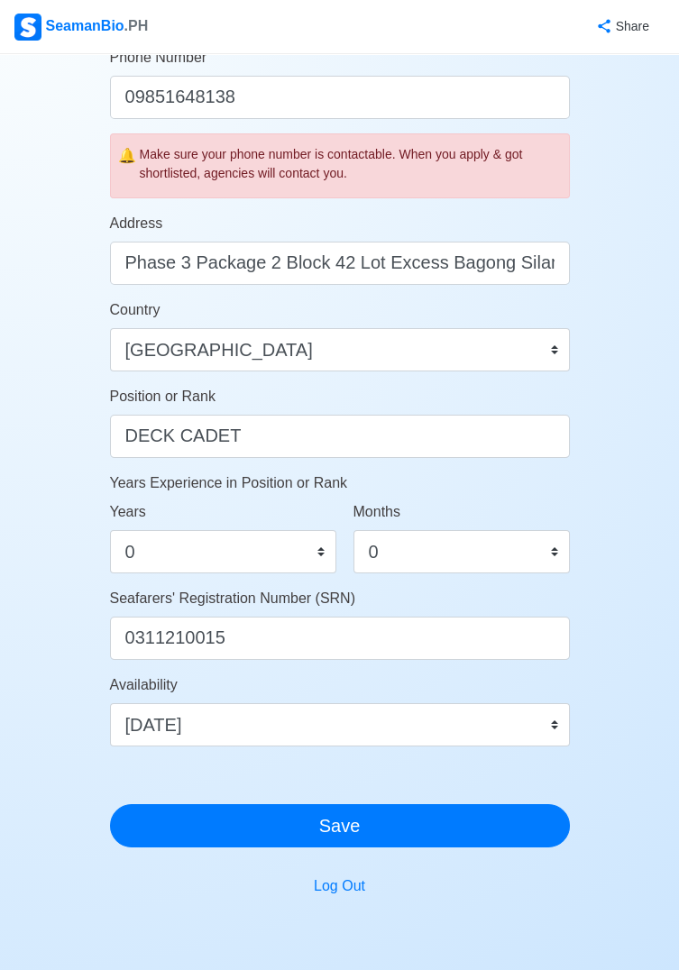
click at [480, 811] on button "Save" at bounding box center [340, 825] width 460 height 43
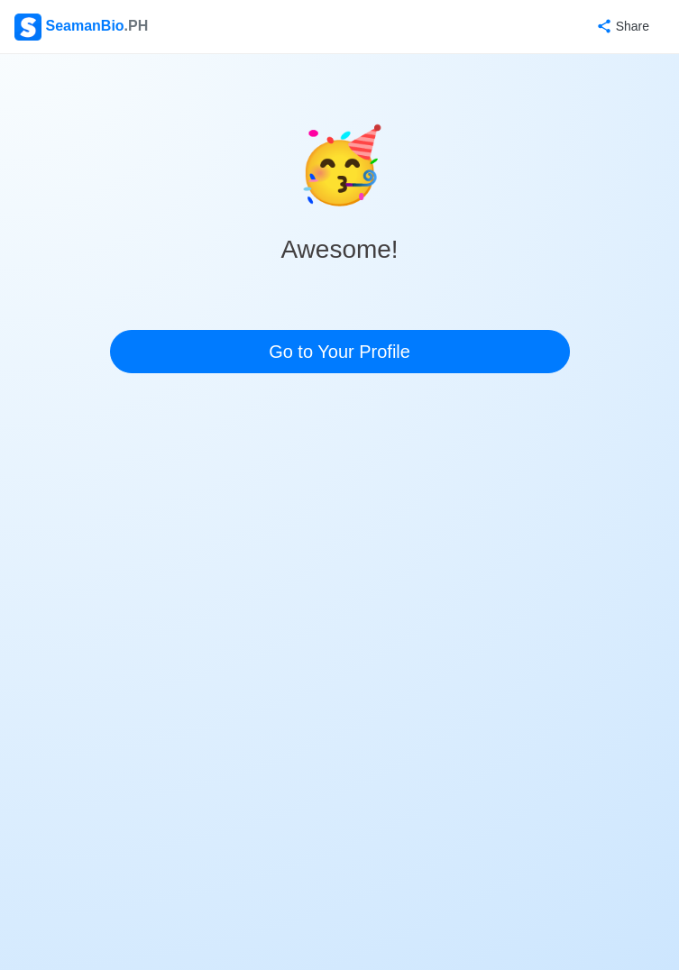
scroll to position [0, 0]
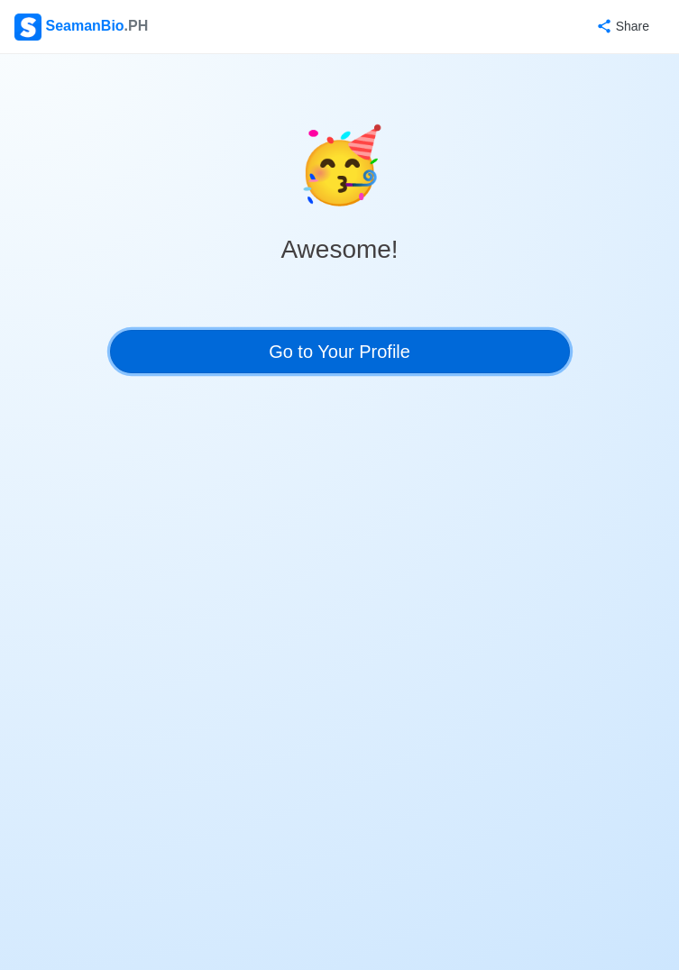
click at [505, 342] on link "Go to Your Profile" at bounding box center [340, 351] width 460 height 43
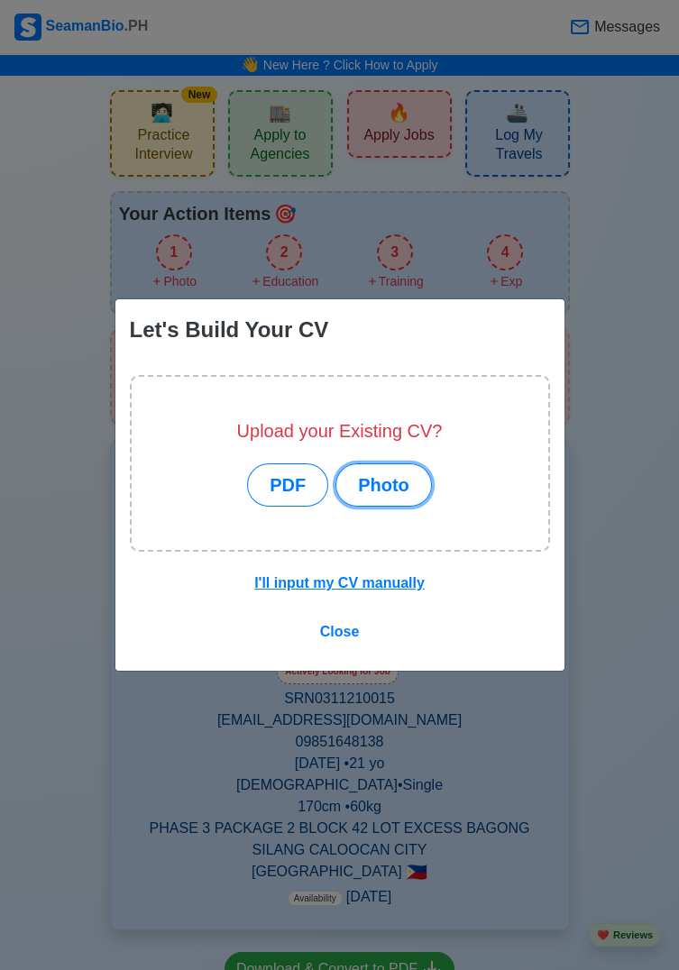
click at [394, 490] on button "Photo" at bounding box center [383, 484] width 96 height 43
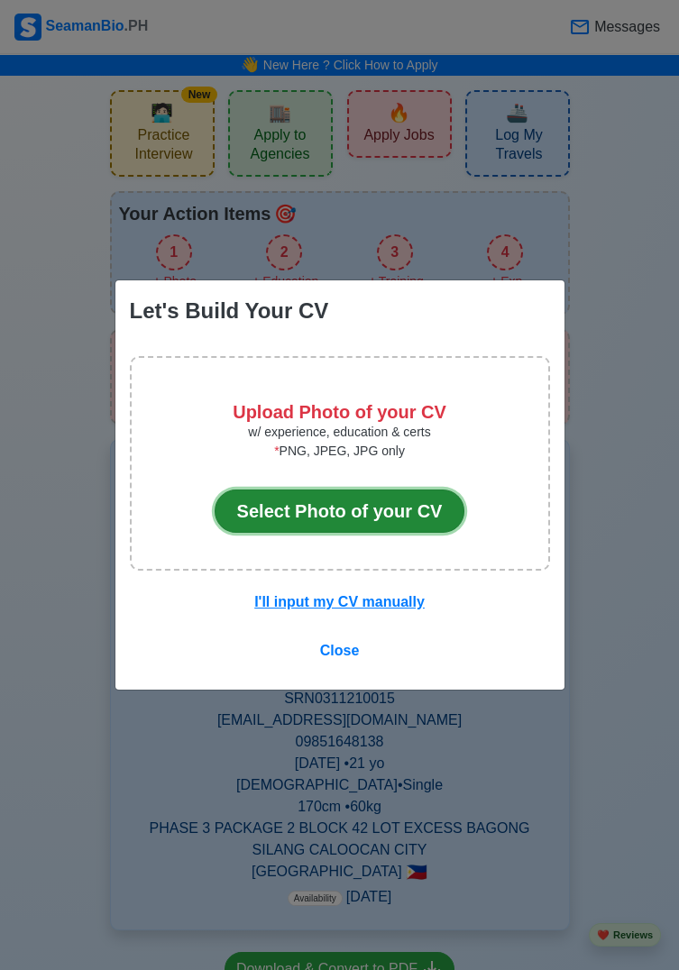
click at [395, 503] on button "Select Photo of your CV" at bounding box center [340, 510] width 251 height 43
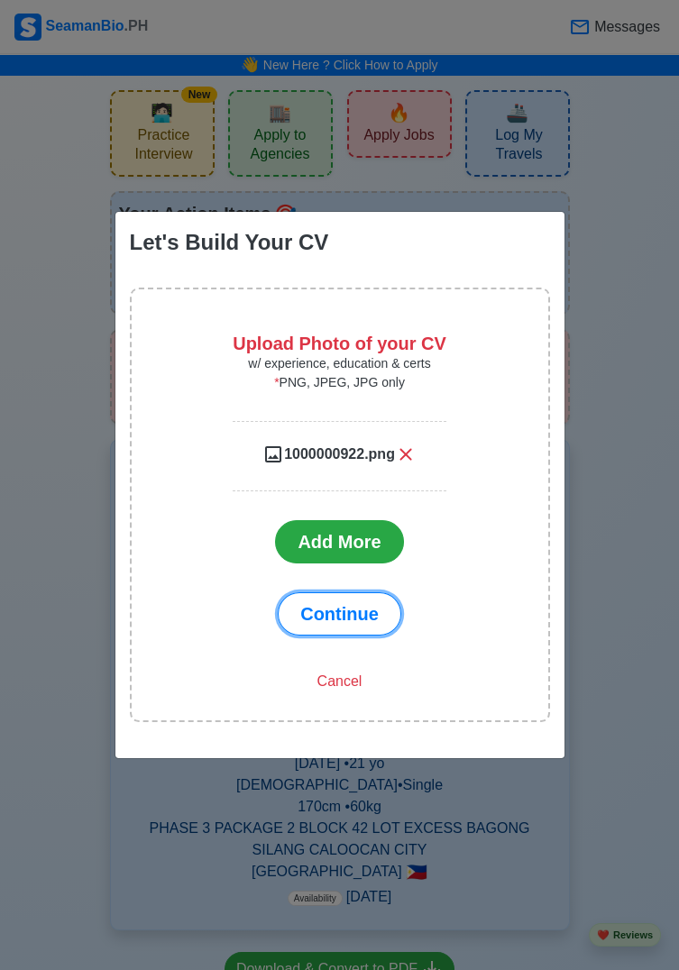
click at [377, 612] on span "Continue" at bounding box center [339, 614] width 78 height 20
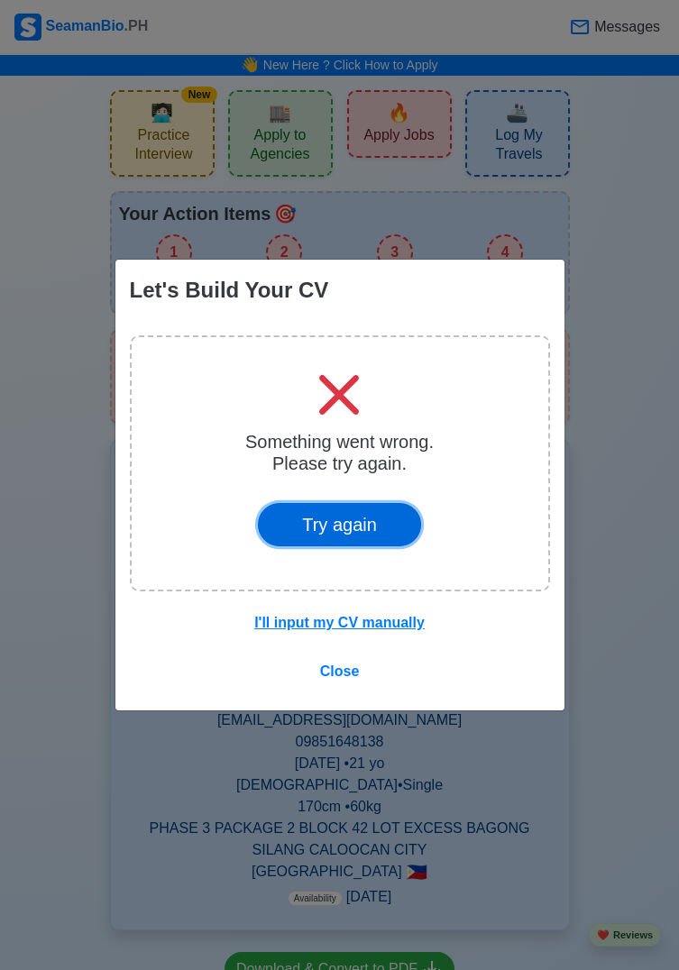
click at [365, 516] on button "Try again" at bounding box center [339, 524] width 163 height 43
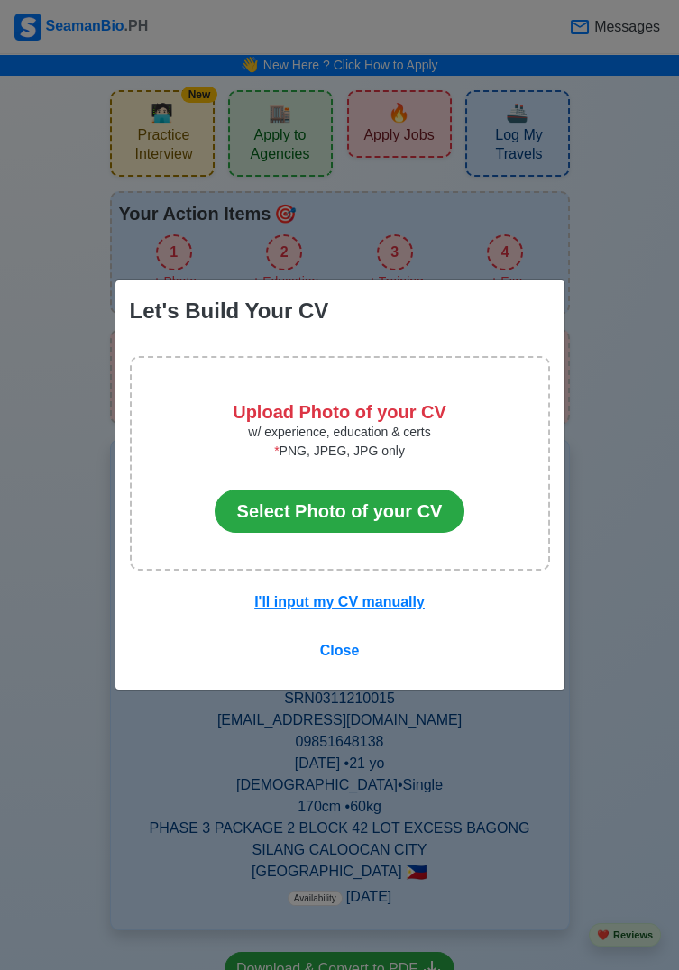
click at [380, 517] on button "Select Photo of your CV" at bounding box center [340, 510] width 251 height 43
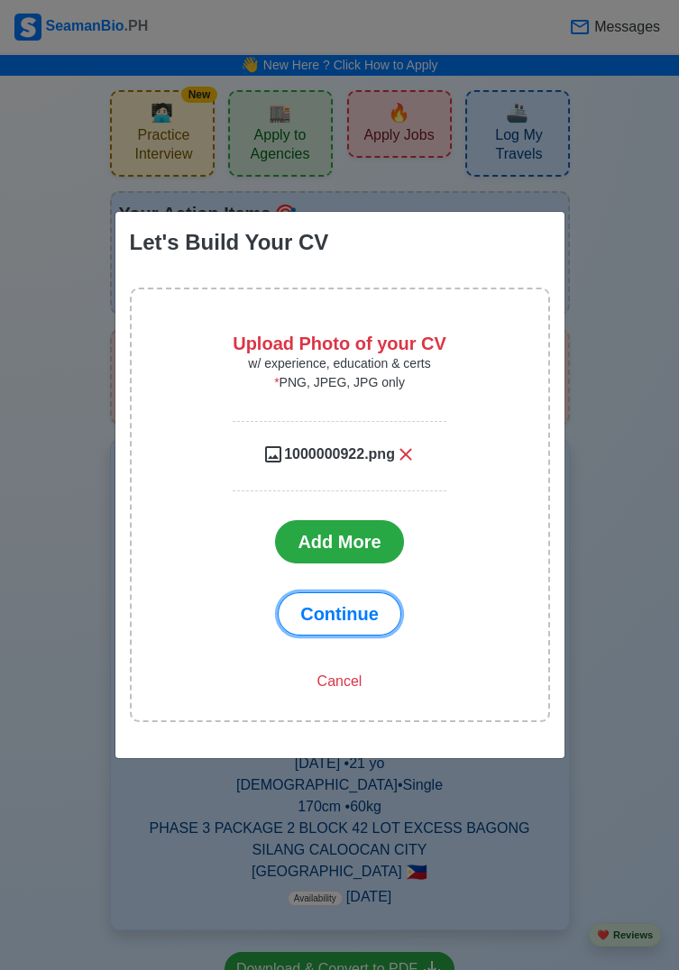
click at [366, 614] on span "Continue" at bounding box center [339, 614] width 78 height 20
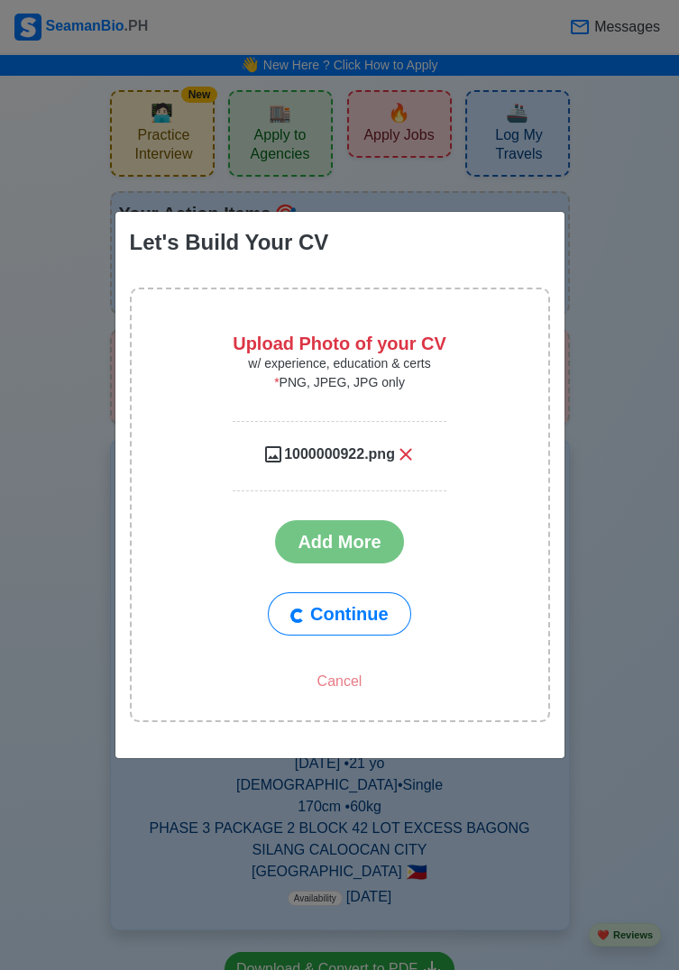
click at [348, 671] on div "Cancel" at bounding box center [339, 674] width 242 height 49
click at [360, 684] on div "Cancel" at bounding box center [339, 674] width 242 height 49
click at [395, 465] on span "1000000922.png" at bounding box center [339, 455] width 111 height 22
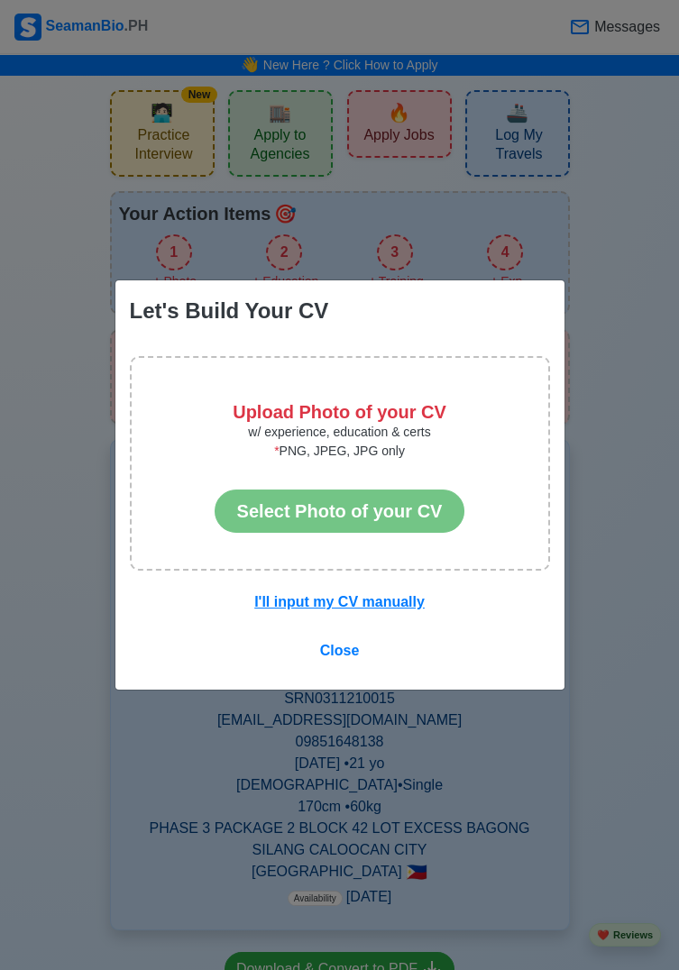
click at [401, 447] on p "* PNG, JPEG, JPG only" at bounding box center [340, 458] width 251 height 33
click at [349, 653] on span "Close" at bounding box center [340, 650] width 40 height 15
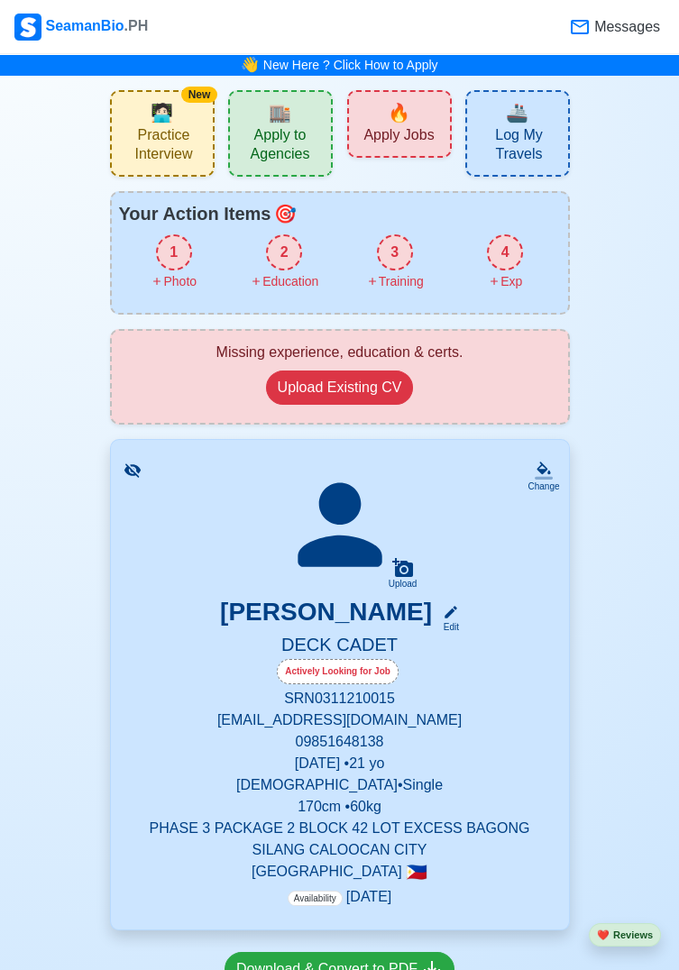
click at [378, 642] on h5 "DECK CADET" at bounding box center [340, 646] width 415 height 25
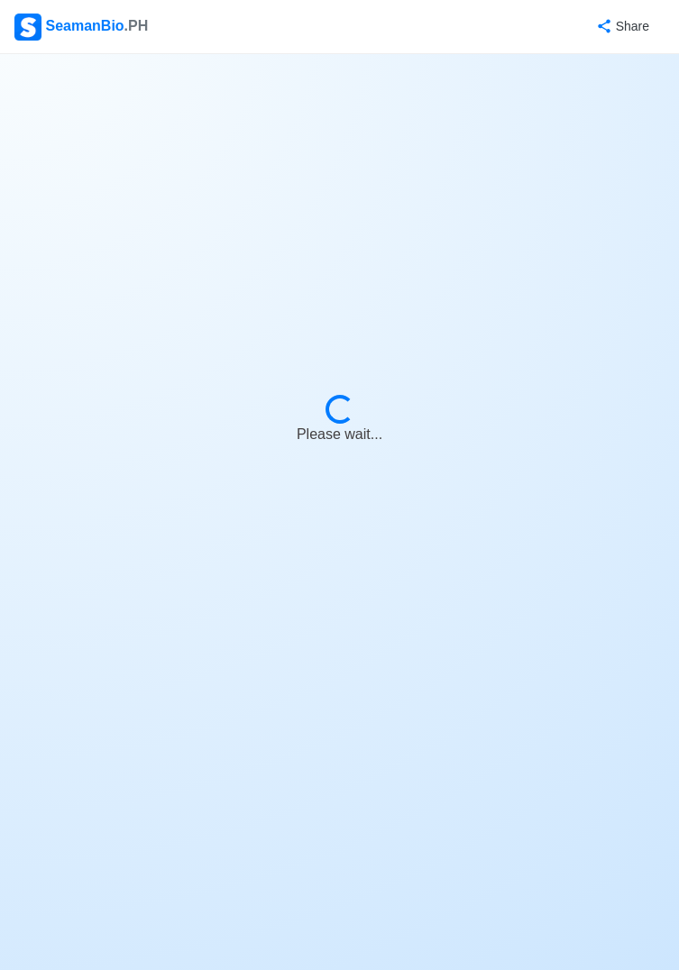
select select "Actively Looking for Job"
select select "Visible for Hiring"
select select "Single"
select select "Male"
select select "PH"
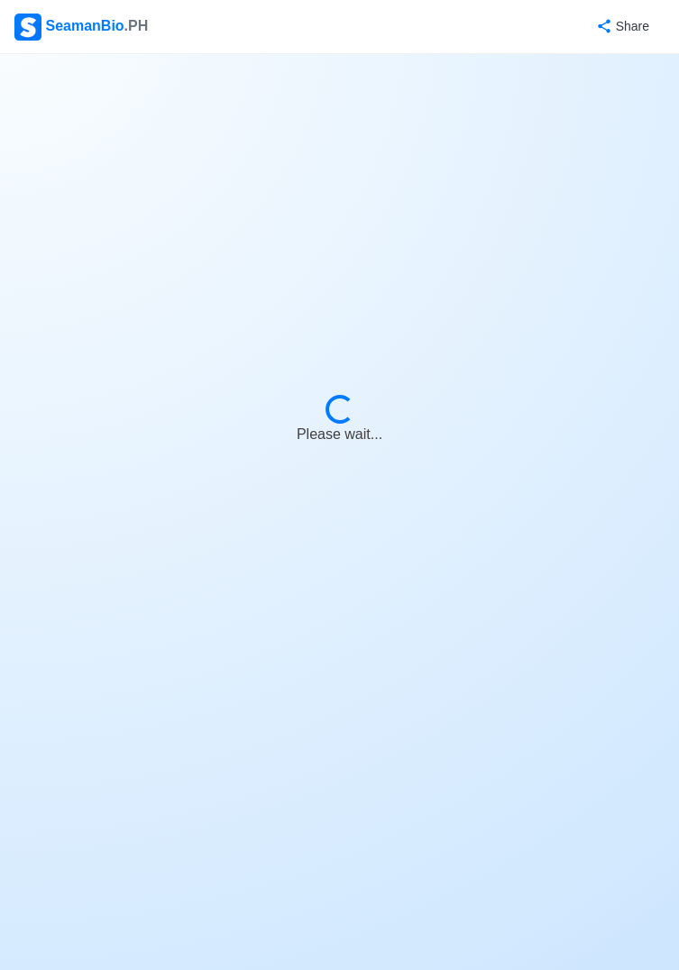
select select "1756656000000"
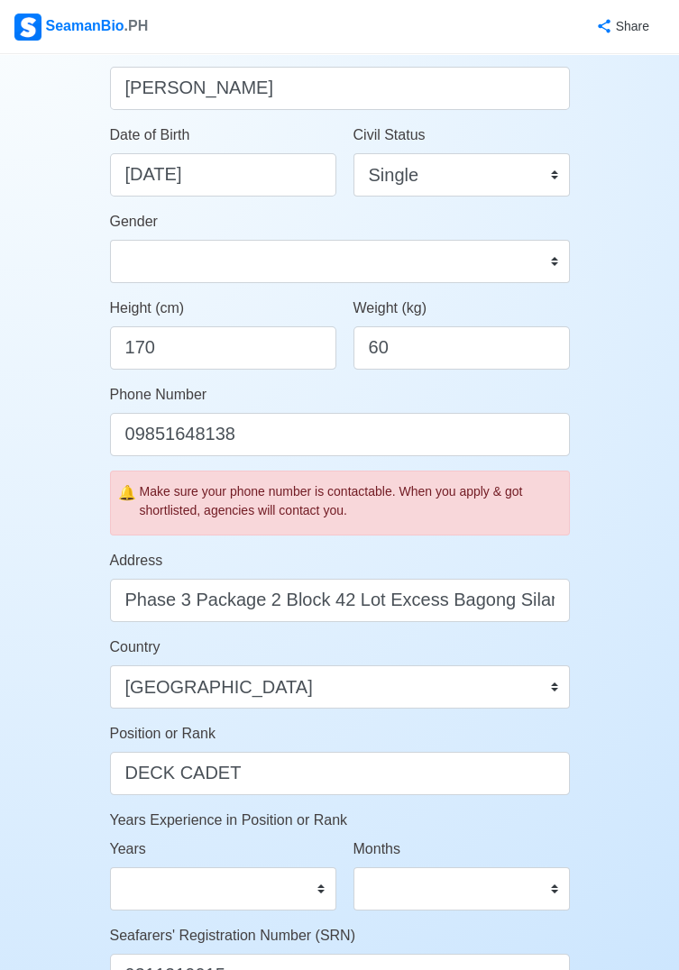
scroll to position [683, 0]
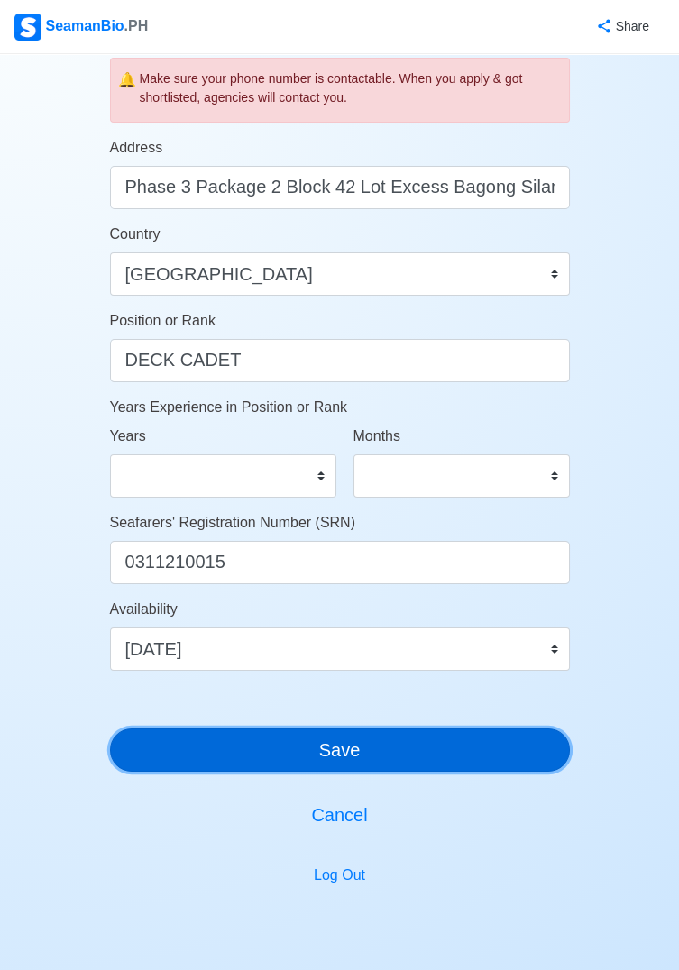
click at [541, 741] on button "Save" at bounding box center [340, 749] width 460 height 43
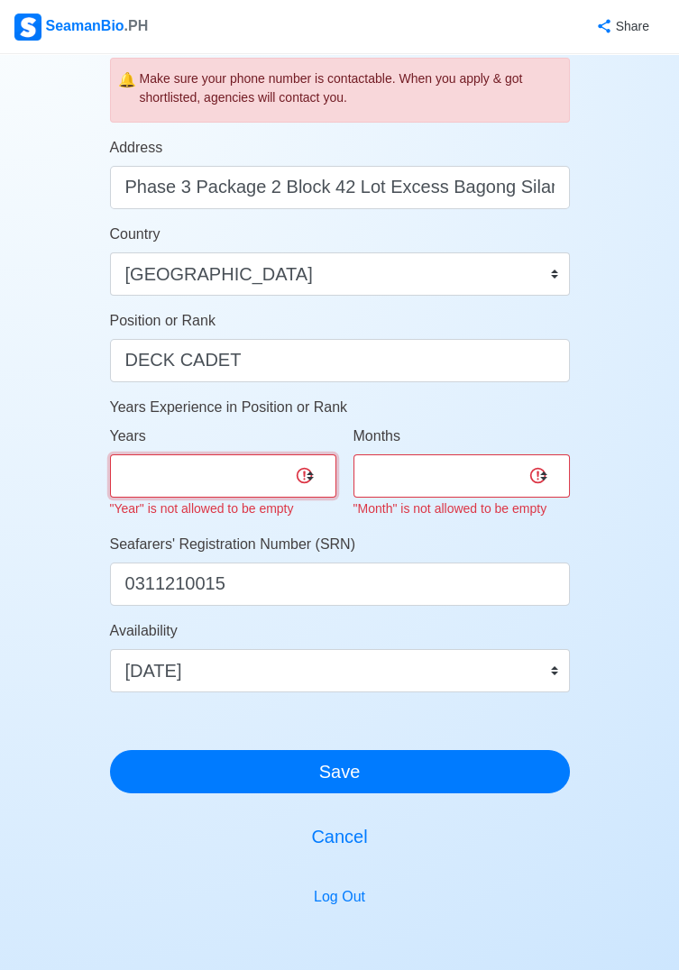
click at [145, 474] on select "0 1 2 3 4 5 6 7 8 9 10 11 12 13 14 15 16 17 18 19 20 21 22 23 24 25 26 27 28 29…" at bounding box center [223, 475] width 226 height 43
select select "0"
click at [110, 454] on select "0 1 2 3 4 5 6 7 8 9 10 11 12 13 14 15 16 17 18 19 20 21 22 23 24 25 26 27 28 29…" at bounding box center [223, 475] width 226 height 43
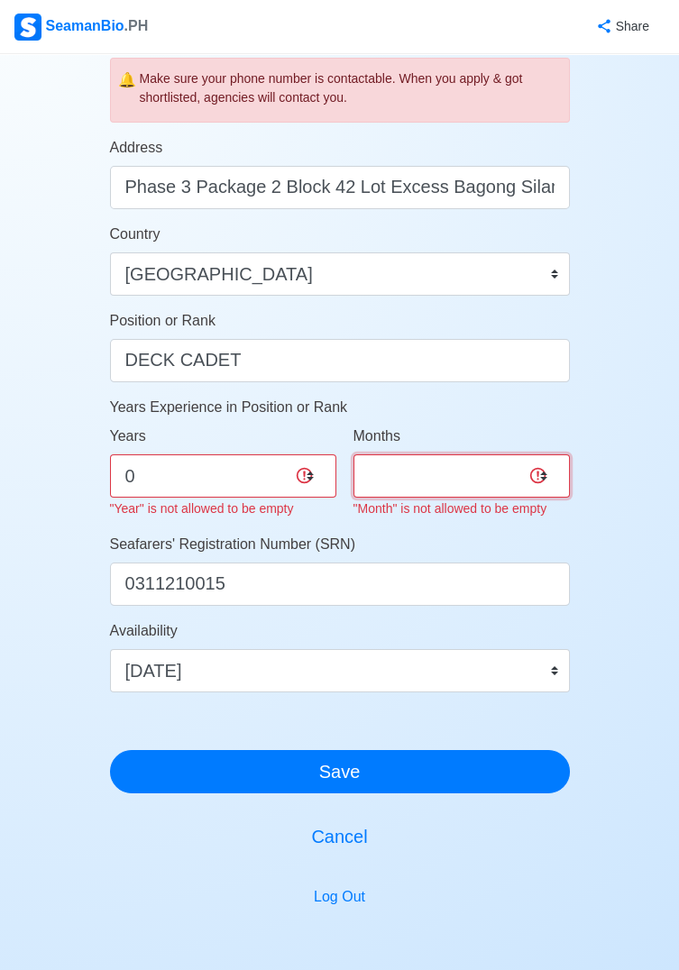
click at [482, 479] on select "0 1 2 3 4 5 6 7 8 9 10 11" at bounding box center [461, 475] width 216 height 43
select select "0"
click at [353, 454] on select "0 1 2 3 4 5 6 7 8 9 10 11" at bounding box center [461, 475] width 216 height 43
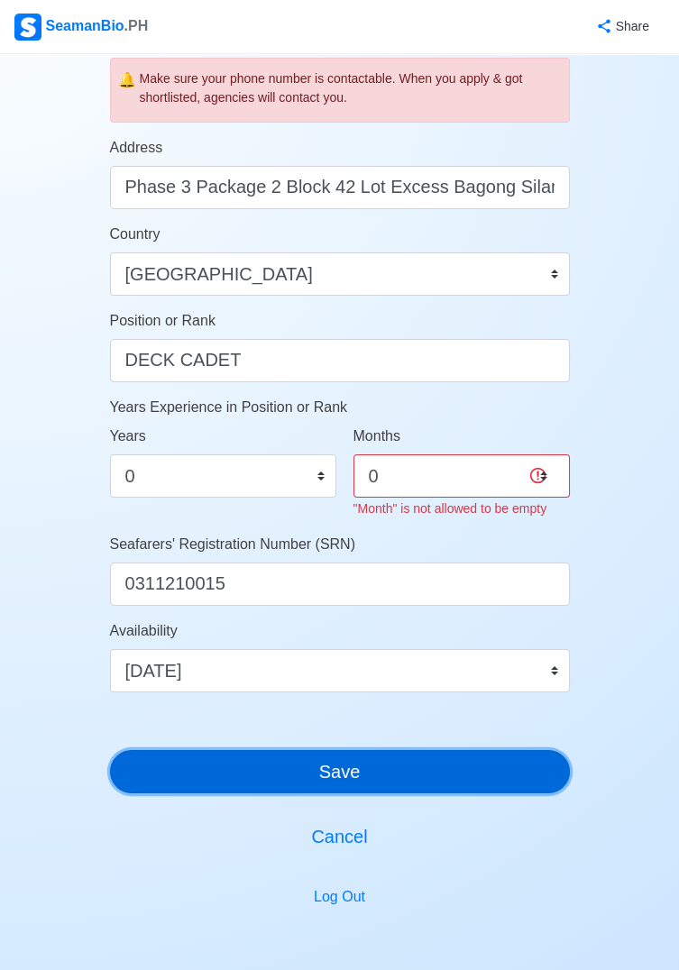
click at [496, 761] on button "Save" at bounding box center [340, 771] width 460 height 43
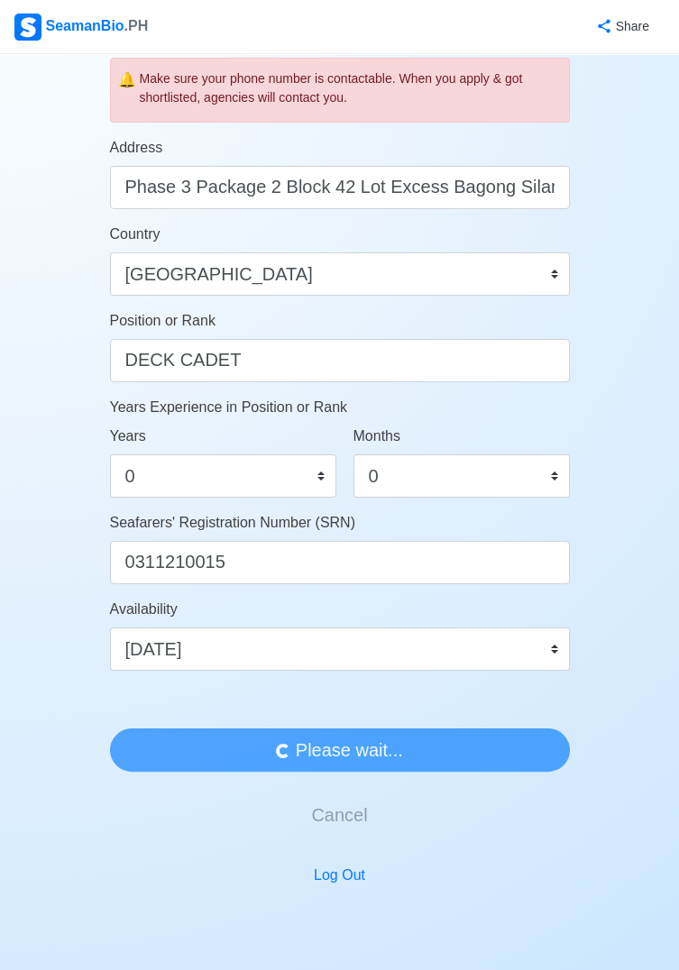
scroll to position [0, 0]
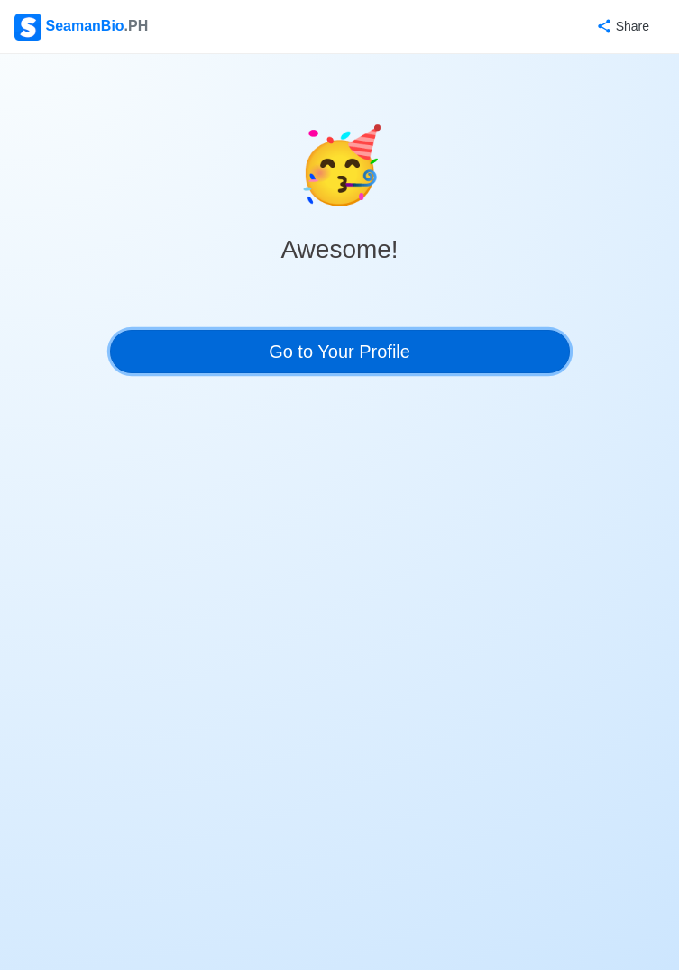
click at [518, 357] on link "Go to Your Profile" at bounding box center [340, 351] width 460 height 43
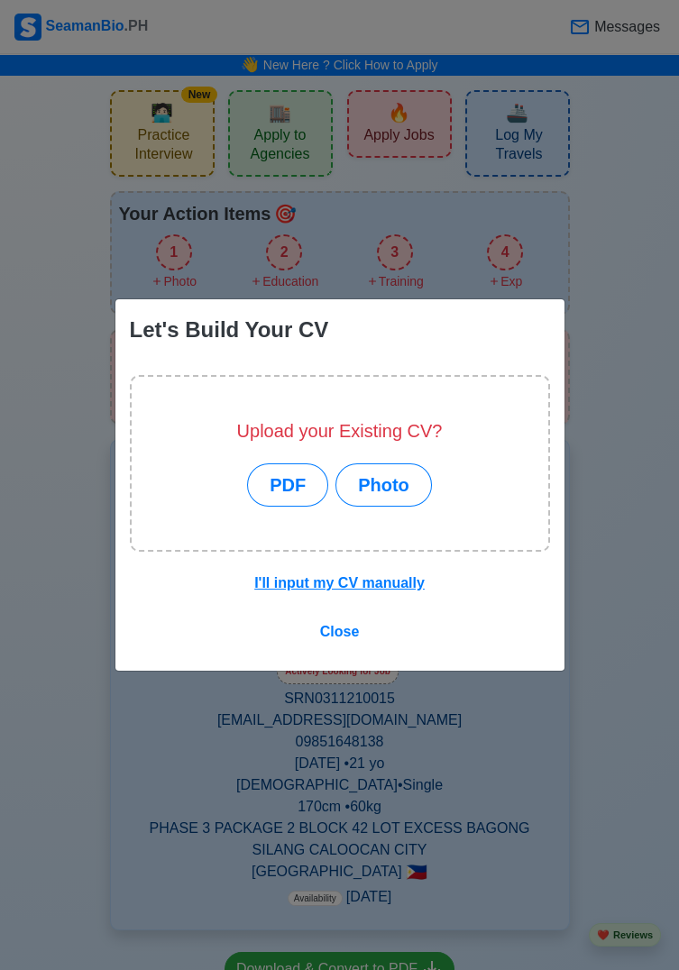
click at [394, 507] on button "Photo" at bounding box center [383, 484] width 96 height 43
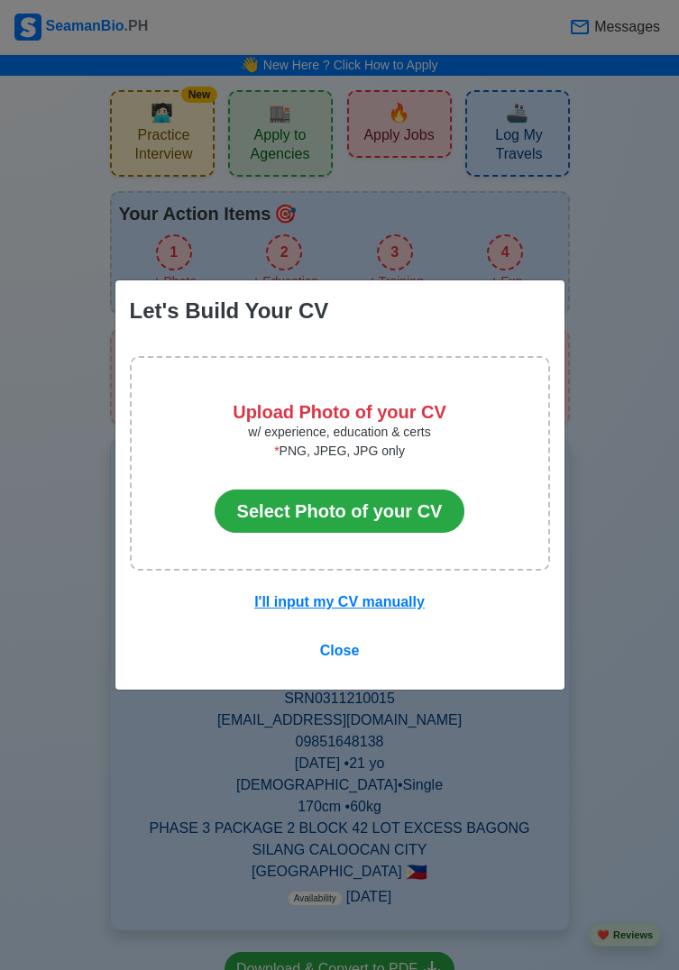
click at [423, 533] on button "Select Photo of your CV" at bounding box center [340, 510] width 251 height 43
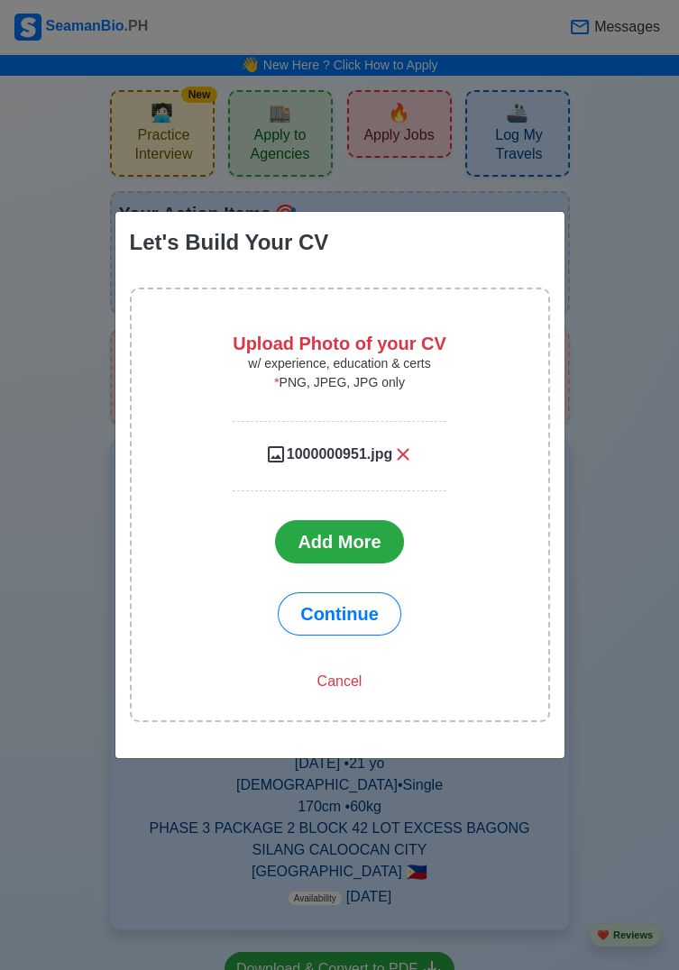
click at [370, 624] on span "Continue" at bounding box center [339, 614] width 78 height 20
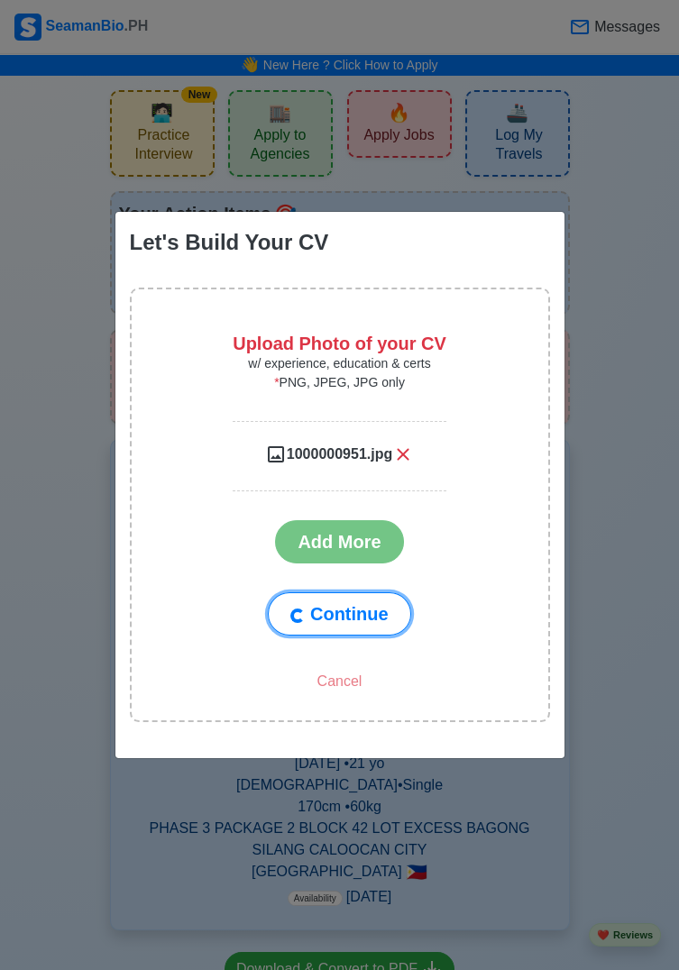
click at [373, 615] on button "Continue" at bounding box center [339, 613] width 142 height 43
click at [375, 608] on button "Continue" at bounding box center [339, 613] width 142 height 43
click at [376, 607] on button "Continue" at bounding box center [339, 613] width 142 height 43
click at [386, 596] on button "Continue" at bounding box center [339, 613] width 142 height 43
click at [375, 604] on button "Continue" at bounding box center [339, 613] width 142 height 43
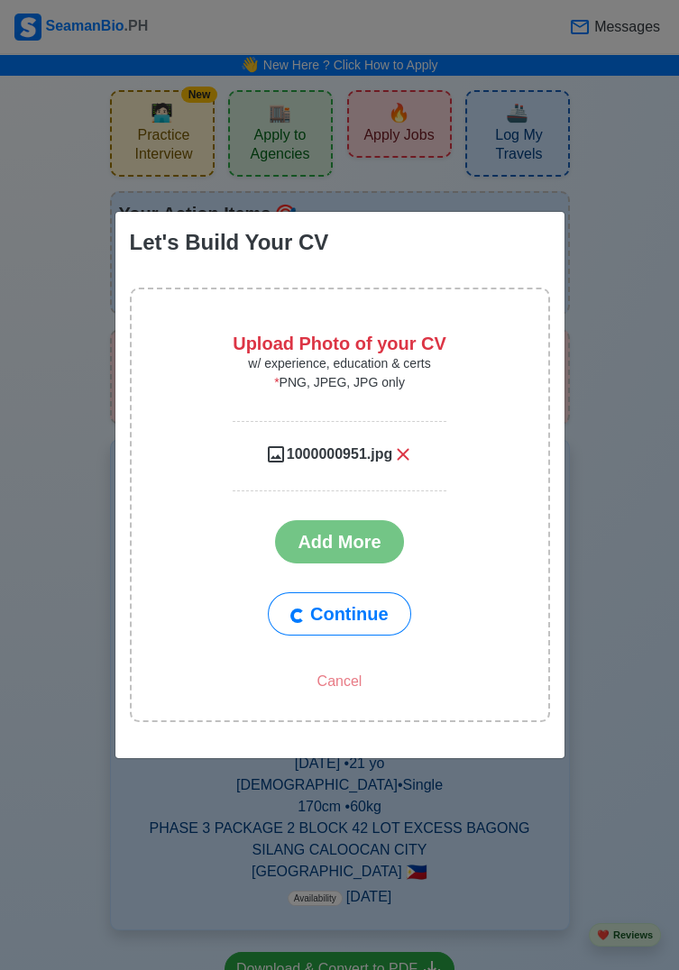
click at [582, 801] on div "Let's Build Your CV Upload Photo of your CV w/ experience, education & certs * …" at bounding box center [339, 485] width 679 height 970
click at [580, 786] on div "Let's Build Your CV Upload Photo of your CV w/ experience, education & certs * …" at bounding box center [339, 485] width 679 height 970
click at [583, 788] on div "Let's Build Your CV Upload Photo of your CV w/ experience, education & certs * …" at bounding box center [339, 485] width 679 height 970
click at [583, 785] on div "Let's Build Your CV Upload Photo of your CV w/ experience, education & certs * …" at bounding box center [339, 485] width 679 height 970
click at [586, 773] on div "Let's Build Your CV Upload Photo of your CV w/ experience, education & certs * …" at bounding box center [339, 485] width 679 height 970
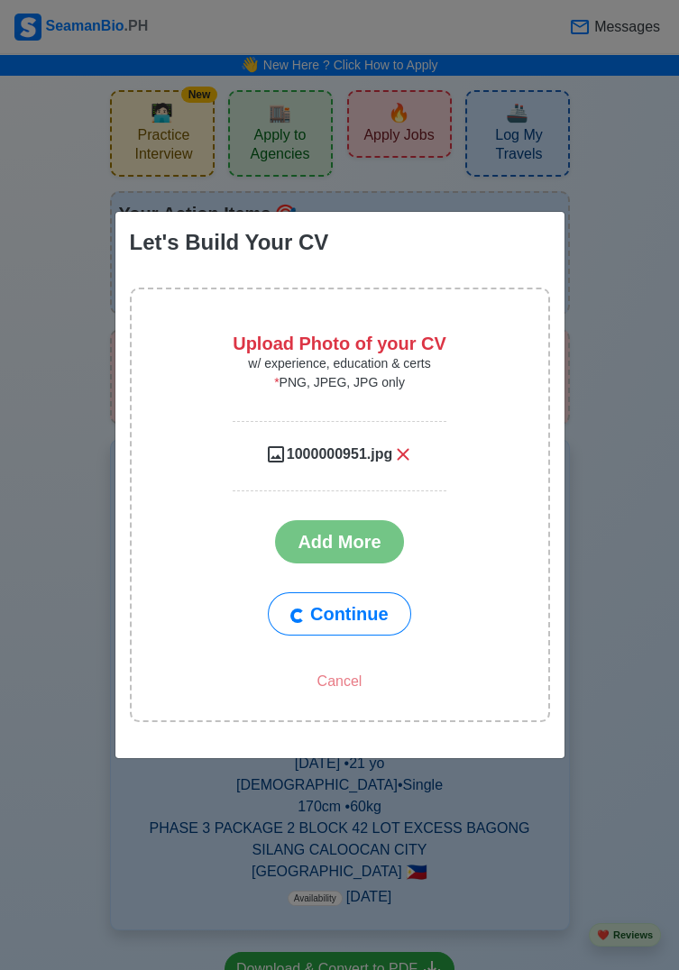
click at [590, 773] on div "Let's Build Your CV Upload Photo of your CV w/ experience, education & certs * …" at bounding box center [339, 485] width 679 height 970
click at [591, 768] on div "Let's Build Your CV Upload Photo of your CV w/ experience, education & certs * …" at bounding box center [339, 485] width 679 height 970
click at [596, 767] on div "Let's Build Your CV Upload Photo of your CV w/ experience, education & certs * …" at bounding box center [339, 485] width 679 height 970
click at [615, 774] on div "Let's Build Your CV Upload Photo of your CV w/ experience, education & certs * …" at bounding box center [339, 485] width 679 height 970
click at [622, 770] on div "Let's Build Your CV Upload Photo of your CV w/ experience, education & certs * …" at bounding box center [339, 485] width 679 height 970
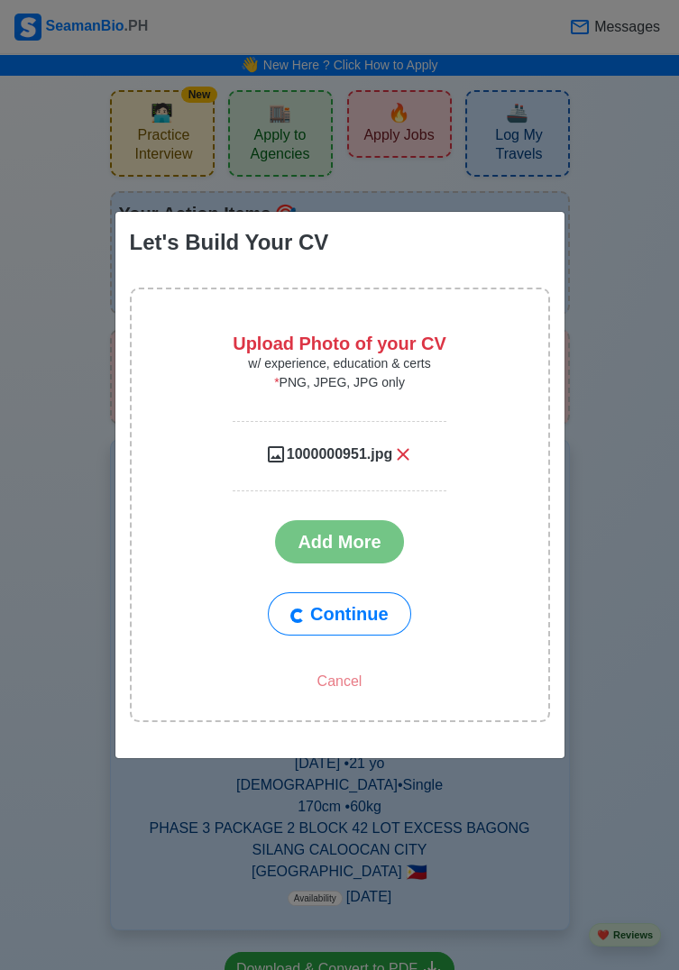
click at [626, 771] on div "Let's Build Your CV Upload Photo of your CV w/ experience, education & certs * …" at bounding box center [339, 485] width 679 height 970
click at [396, 562] on div "Upload Photo of your CV w/ experience, education & certs * PNG, JPEG, JPG only …" at bounding box center [340, 455] width 214 height 245
click at [389, 606] on button "Continue" at bounding box center [339, 613] width 142 height 43
click at [387, 602] on button "Continue" at bounding box center [339, 613] width 142 height 43
click at [380, 608] on button "Continue" at bounding box center [339, 613] width 142 height 43
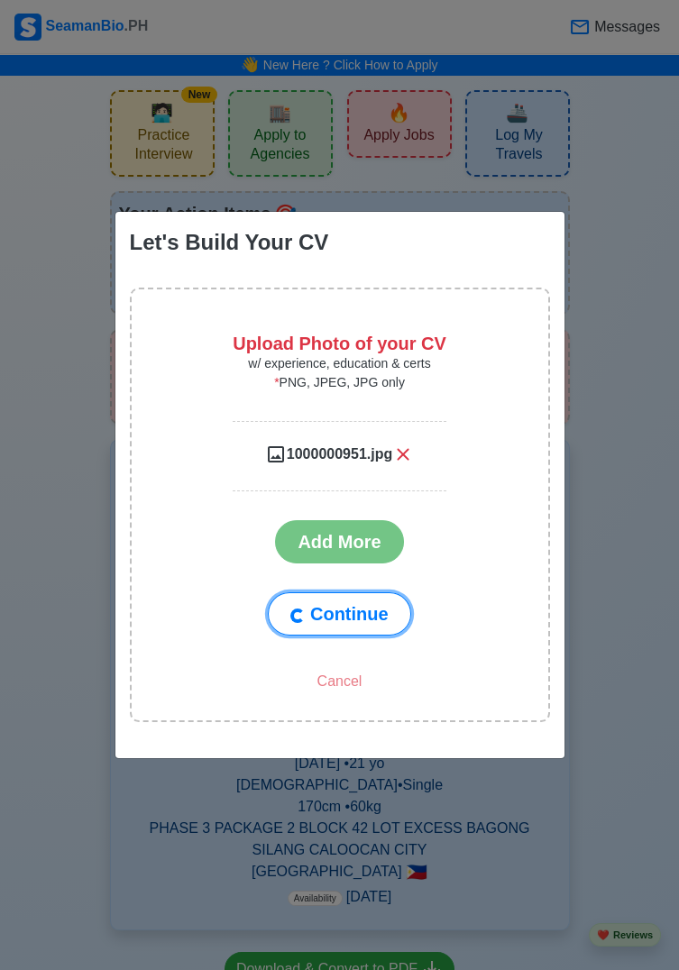
click at [378, 610] on button "Continue" at bounding box center [339, 613] width 142 height 43
click at [383, 597] on button "Continue" at bounding box center [339, 613] width 142 height 43
click at [394, 603] on button "Continue" at bounding box center [339, 613] width 142 height 43
click at [425, 613] on div "Continue Cancel" at bounding box center [339, 638] width 242 height 121
click at [407, 603] on button "Continue" at bounding box center [339, 613] width 142 height 43
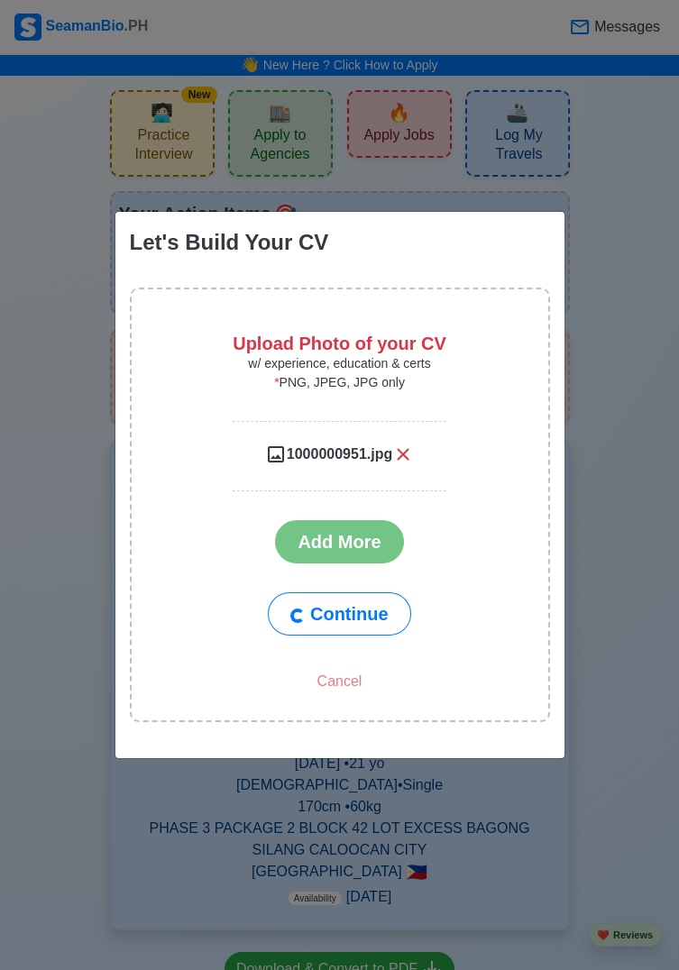
click at [548, 587] on div "Upload Photo of your CV w/ experience, education & certs * PNG, JPEG, JPG only …" at bounding box center [340, 505] width 420 height 435
click at [611, 601] on div "Let's Build Your CV Upload Photo of your CV w/ experience, education & certs * …" at bounding box center [339, 485] width 679 height 970
click at [352, 671] on div "Cancel" at bounding box center [339, 674] width 242 height 49
click at [359, 682] on div "Cancel" at bounding box center [339, 674] width 242 height 49
click at [342, 686] on div "Cancel" at bounding box center [339, 674] width 242 height 49
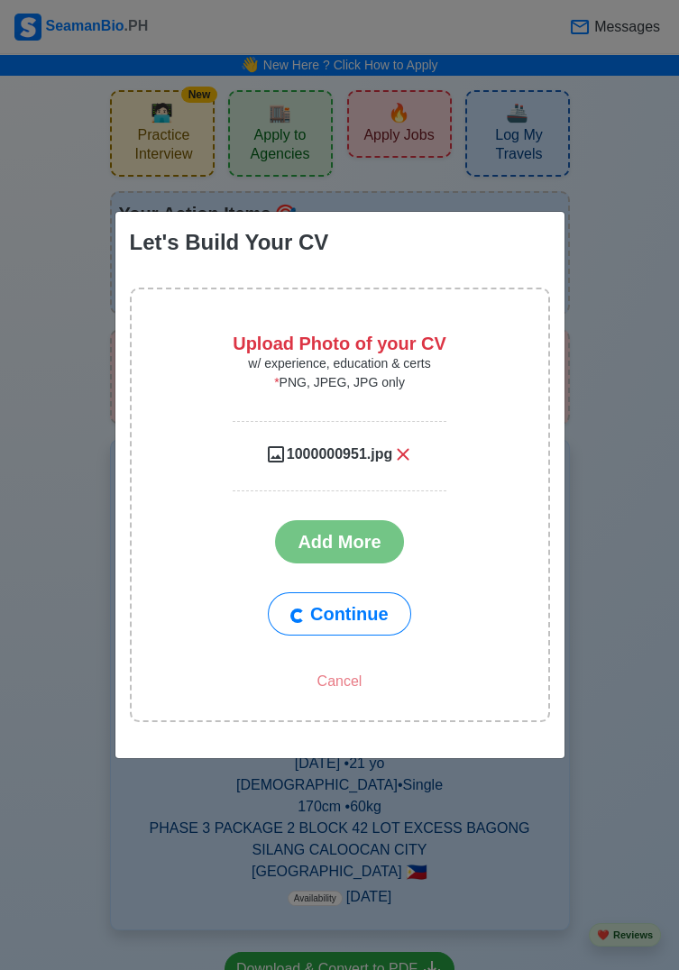
click at [345, 678] on div "Cancel" at bounding box center [339, 674] width 242 height 49
click at [404, 597] on div "Continue Cancel" at bounding box center [339, 638] width 242 height 121
click at [377, 618] on button "Continue" at bounding box center [339, 613] width 142 height 43
click at [347, 609] on button "Continue" at bounding box center [339, 613] width 142 height 43
click at [369, 613] on button "Continue" at bounding box center [339, 613] width 142 height 43
